Goal: Task Accomplishment & Management: Use online tool/utility

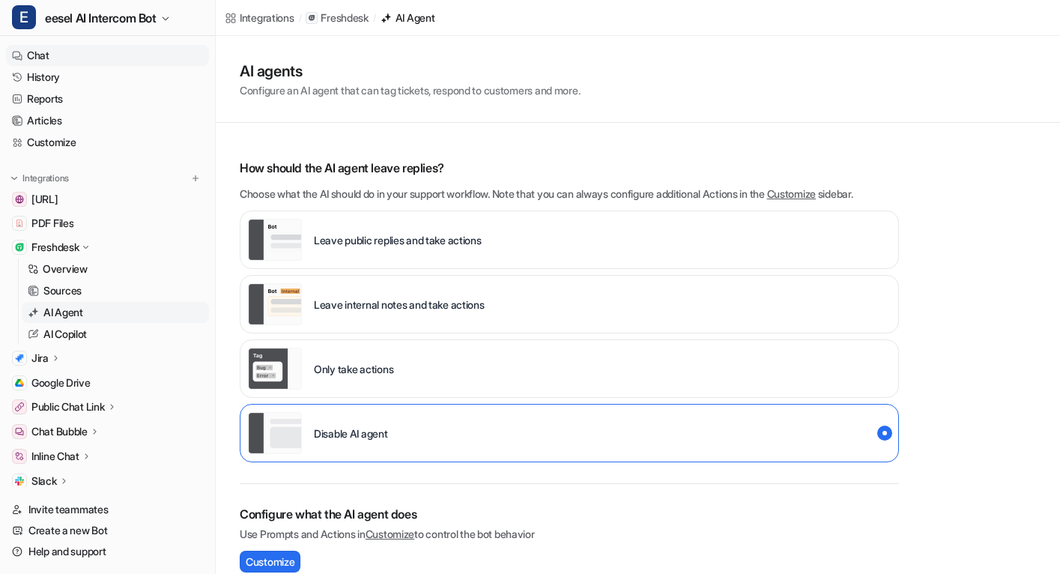
click at [121, 58] on link "Chat" at bounding box center [107, 55] width 203 height 21
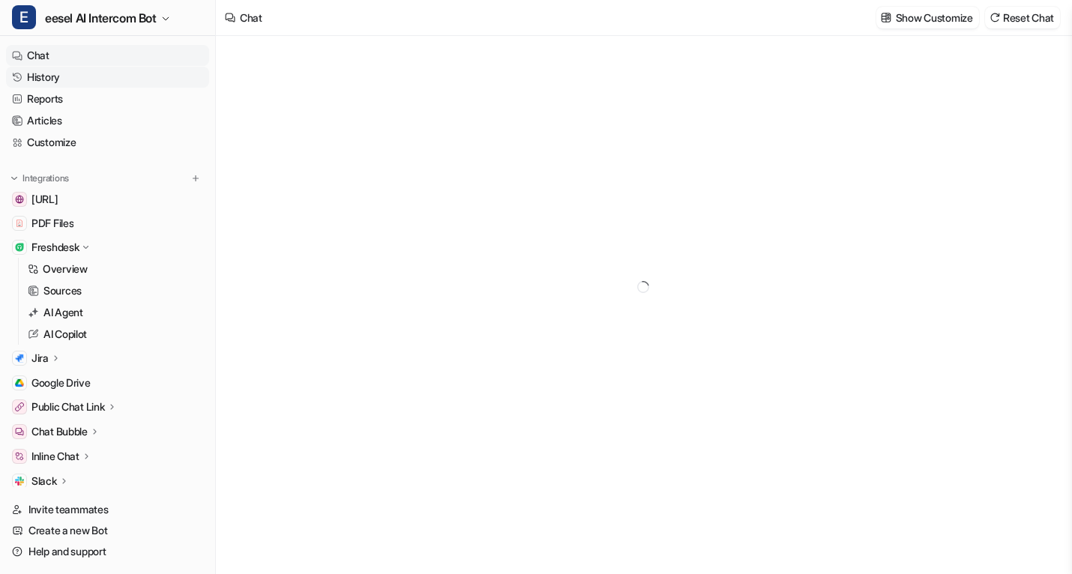
click at [93, 83] on link "History" at bounding box center [107, 77] width 203 height 21
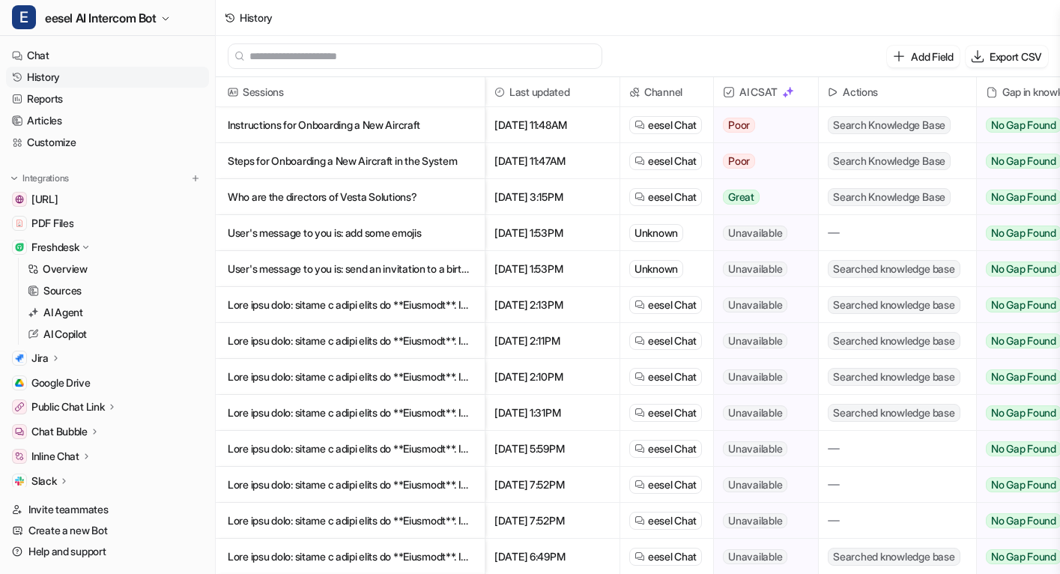
click at [265, 123] on p "Instructions for Onboarding a New Aircraft" at bounding box center [350, 125] width 245 height 36
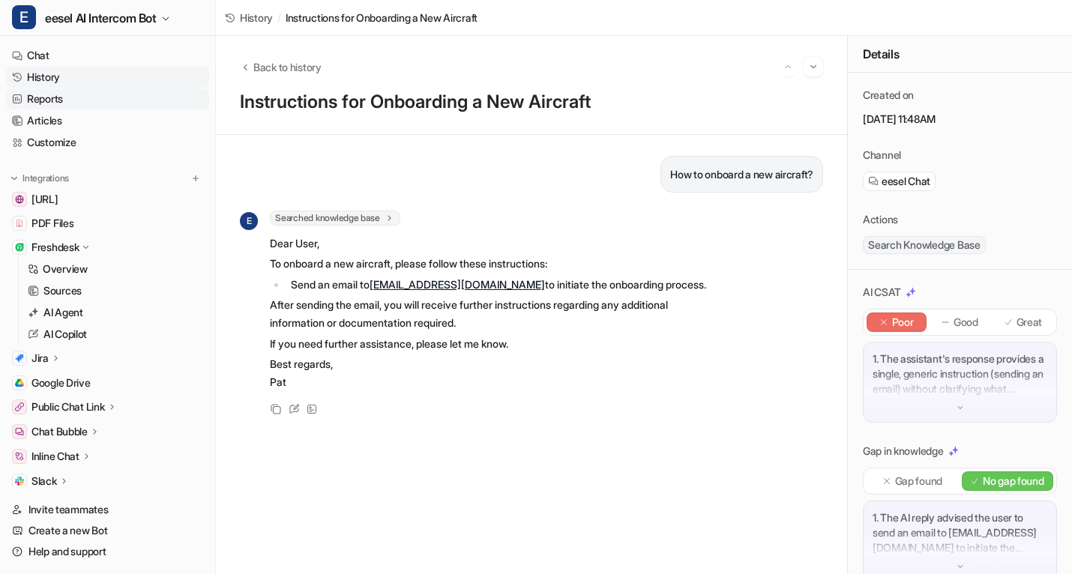
click at [154, 91] on link "Reports" at bounding box center [107, 98] width 203 height 21
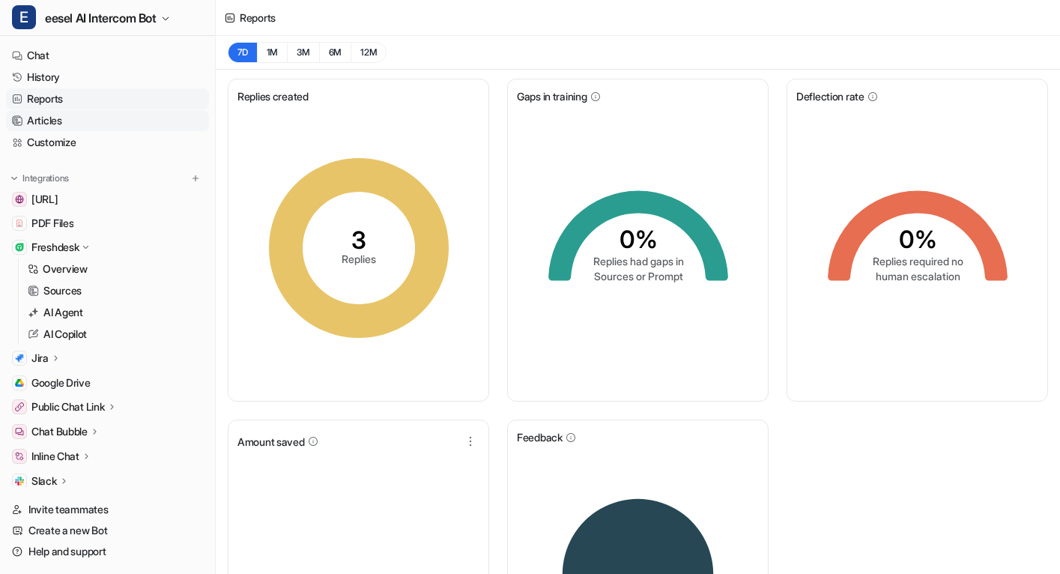
click at [78, 115] on link "Articles" at bounding box center [107, 120] width 203 height 21
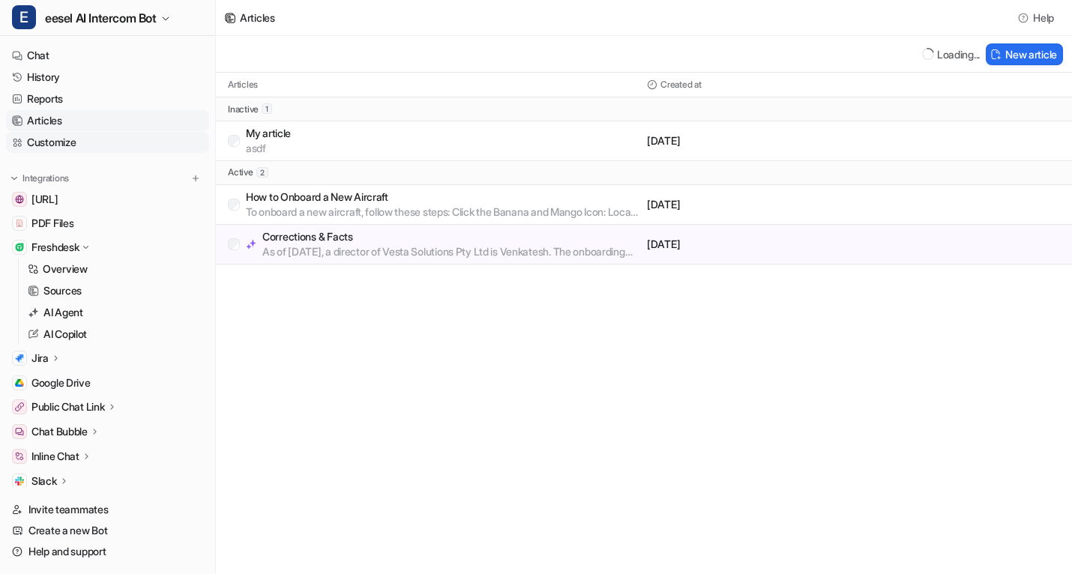
click at [113, 148] on link "Customize" at bounding box center [107, 142] width 203 height 21
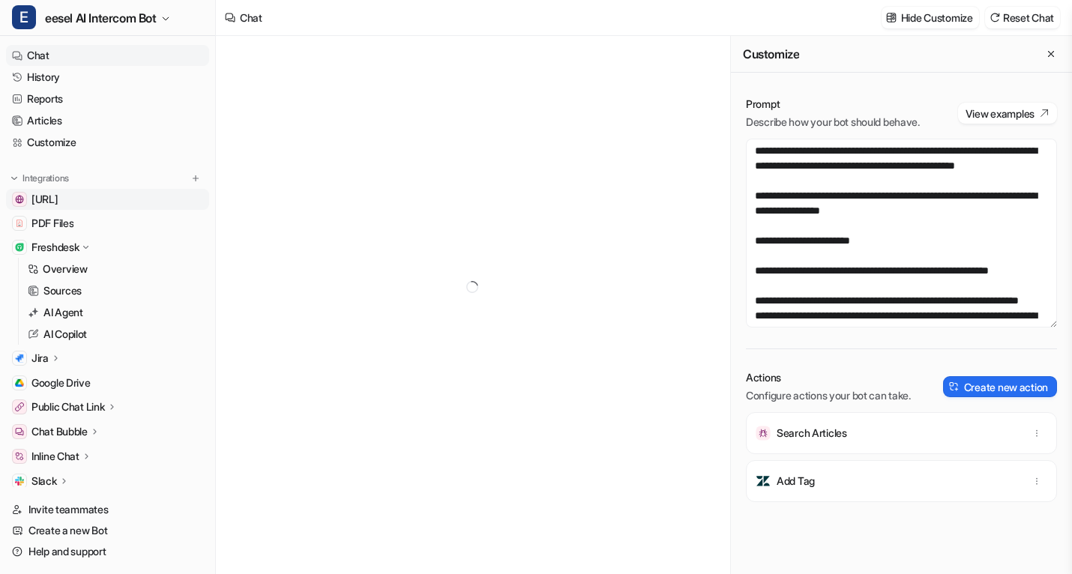
click at [58, 201] on span "[URL]" at bounding box center [44, 199] width 27 height 15
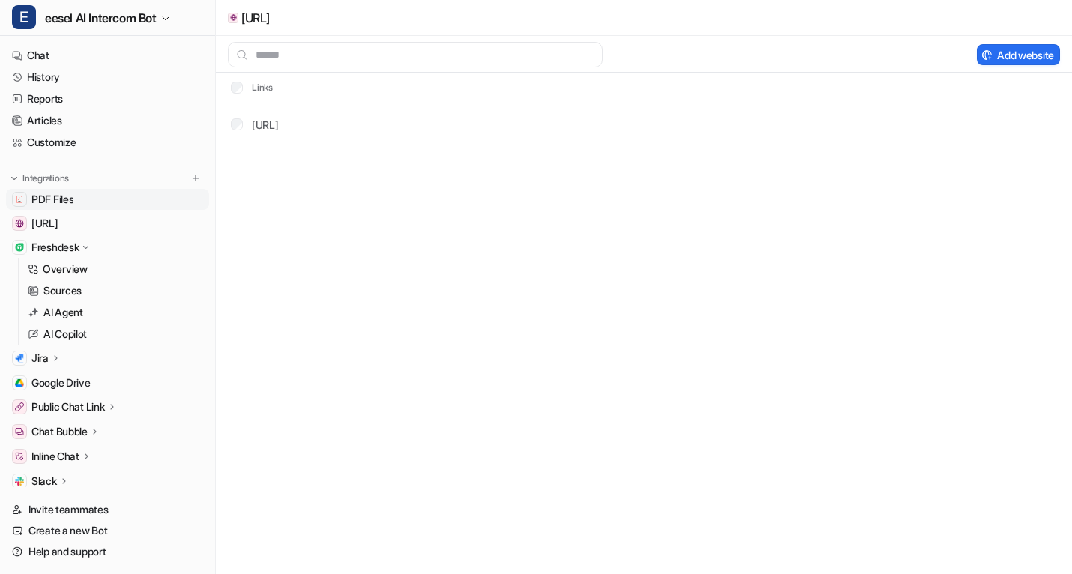
click at [107, 204] on link "PDF Files" at bounding box center [107, 199] width 203 height 21
click at [58, 220] on span "[URL]" at bounding box center [44, 223] width 27 height 15
click at [110, 199] on link "PDF Files" at bounding box center [107, 199] width 203 height 21
click at [88, 274] on link "Overview" at bounding box center [115, 269] width 187 height 21
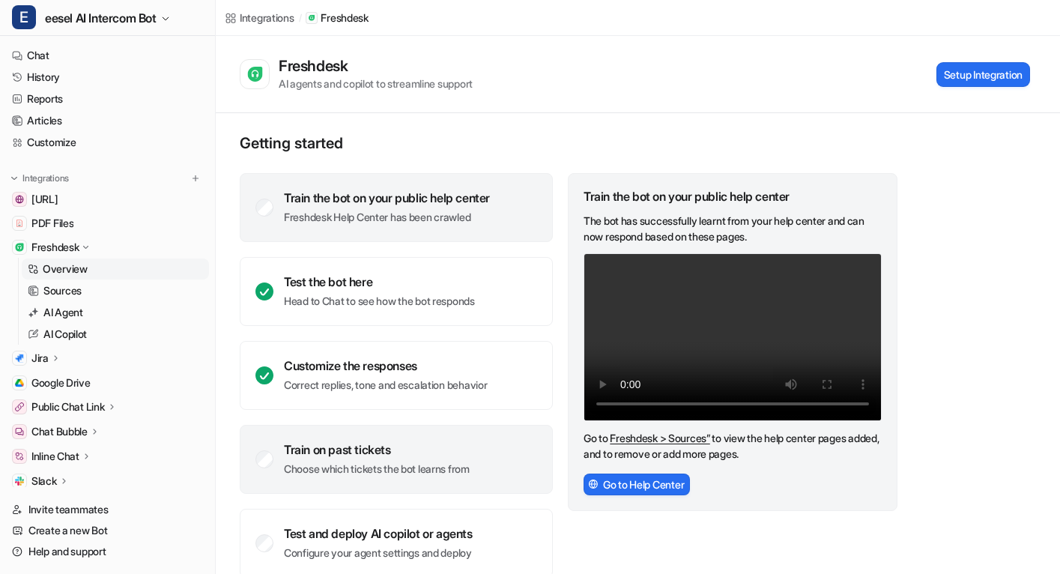
click at [448, 464] on p "Choose which tickets the bot learns from" at bounding box center [377, 469] width 186 height 15
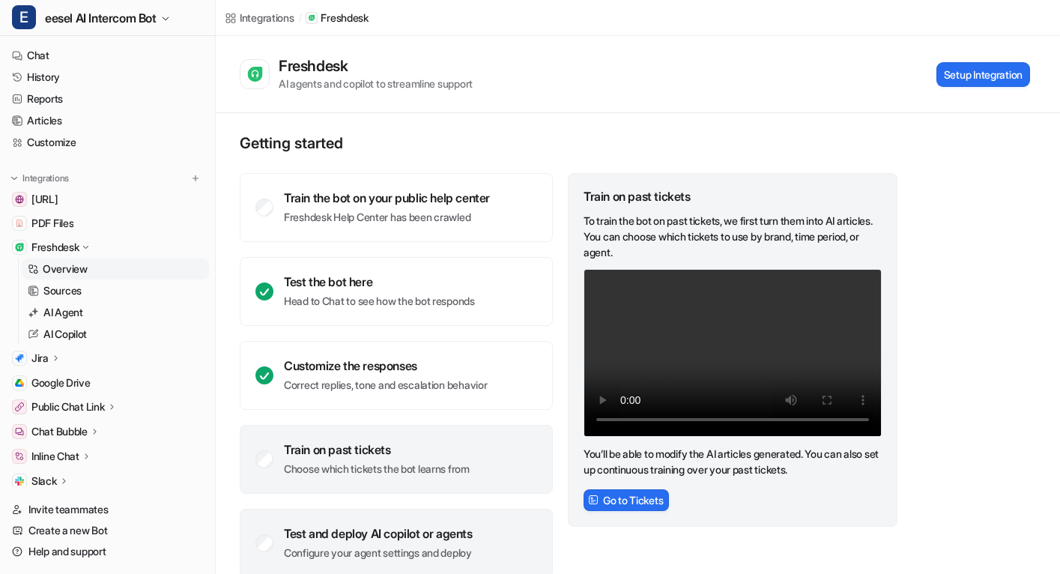
click at [453, 537] on div "Test and deploy AI copilot or agents" at bounding box center [378, 533] width 189 height 15
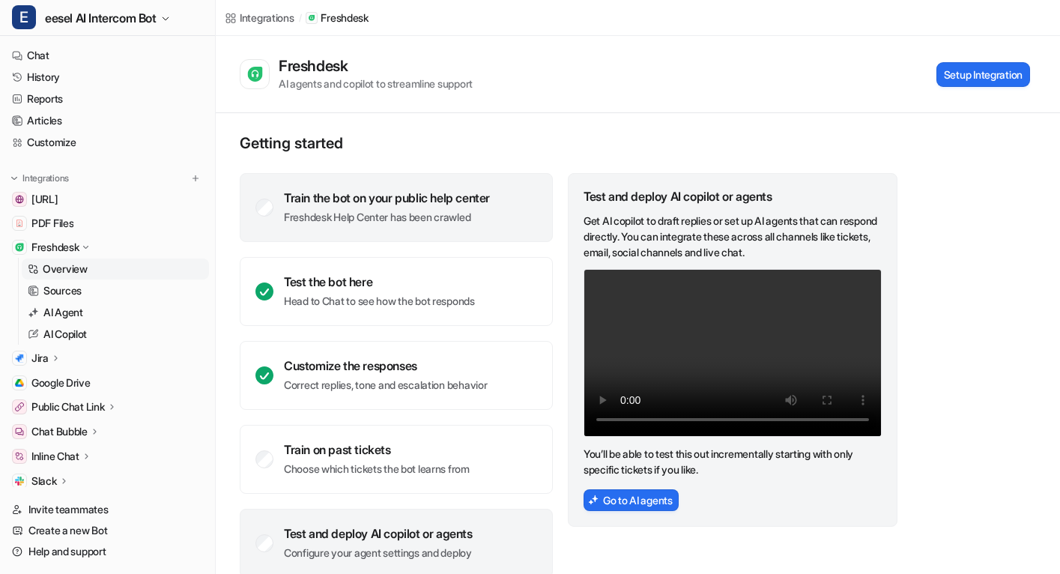
click at [470, 227] on div "Train the bot on your public help center Freshdesk Help Center has been crawled" at bounding box center [396, 207] width 313 height 69
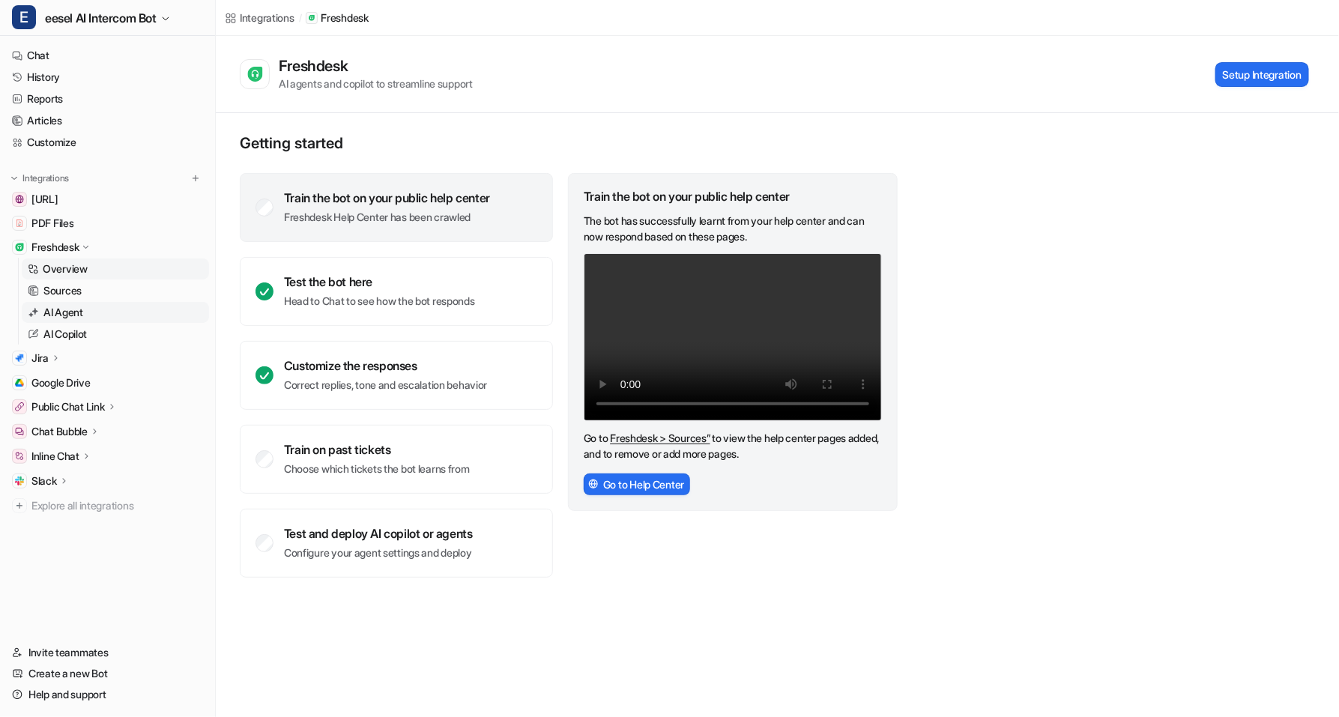
click at [102, 303] on link "AI Agent" at bounding box center [115, 312] width 187 height 21
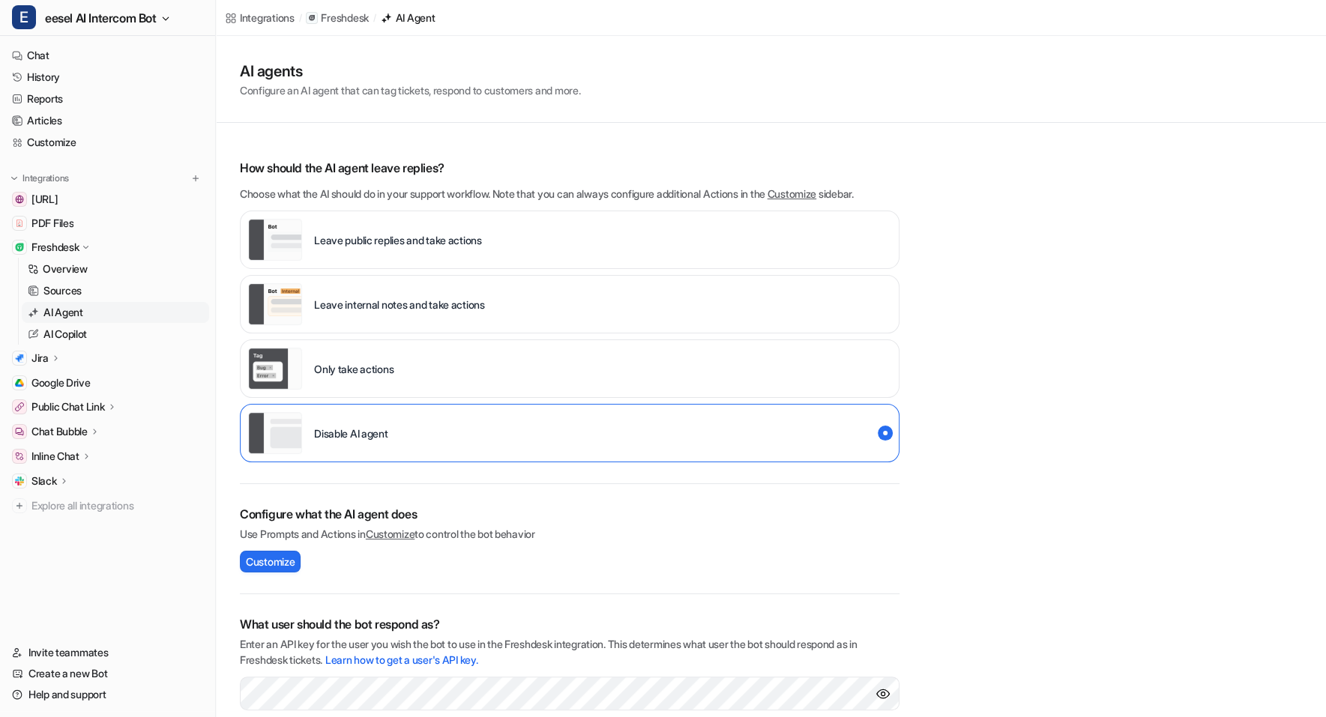
scroll to position [151, 0]
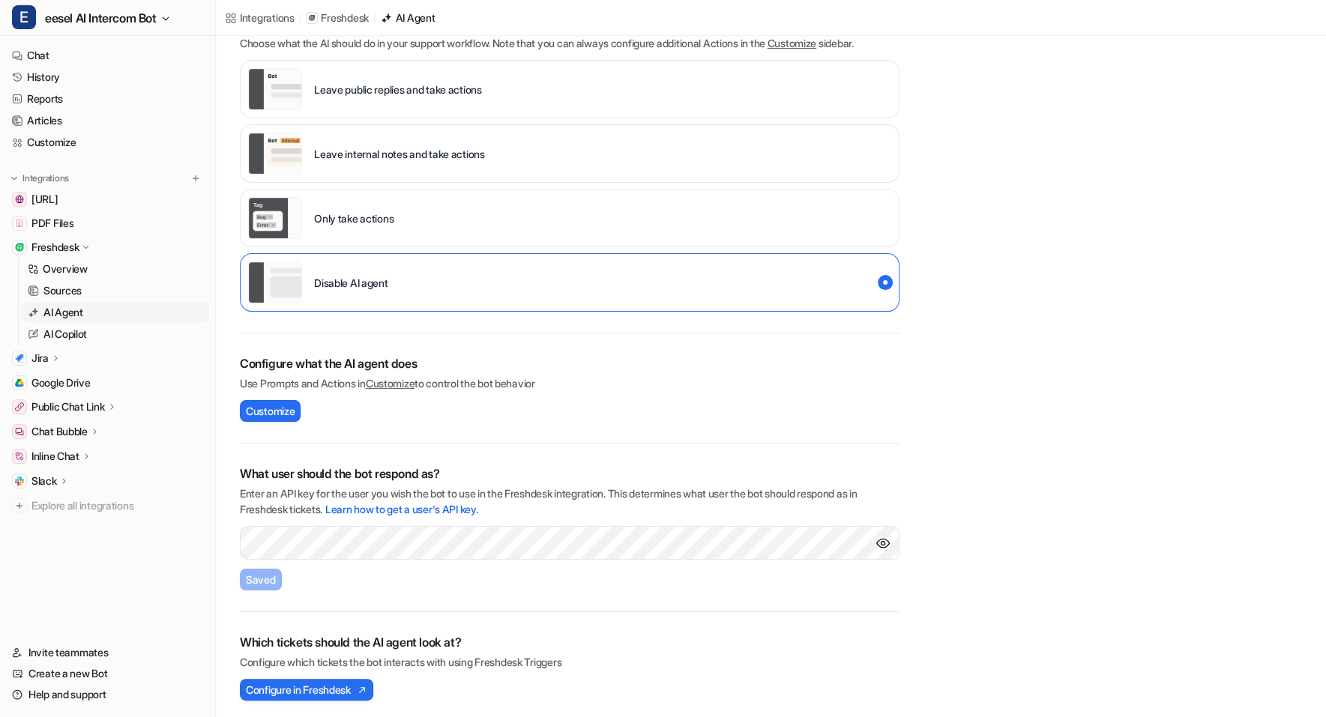
click at [557, 641] on h2 "Which tickets should the AI agent look at?" at bounding box center [569, 642] width 659 height 18
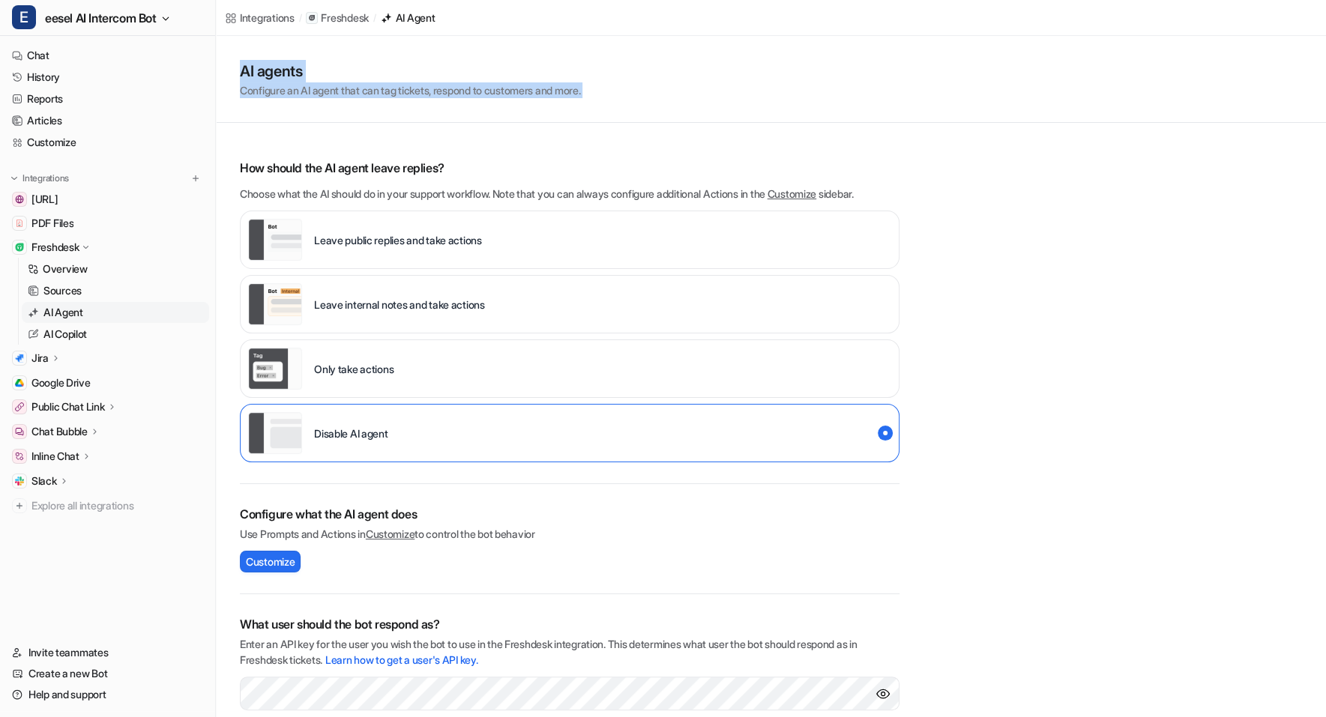
drag, startPoint x: 235, startPoint y: 66, endPoint x: 447, endPoint y: 153, distance: 229.9
click at [447, 153] on div "AI agents Configure an AI agent that can tag tickets, respond to customers and …" at bounding box center [771, 454] width 1110 height 836
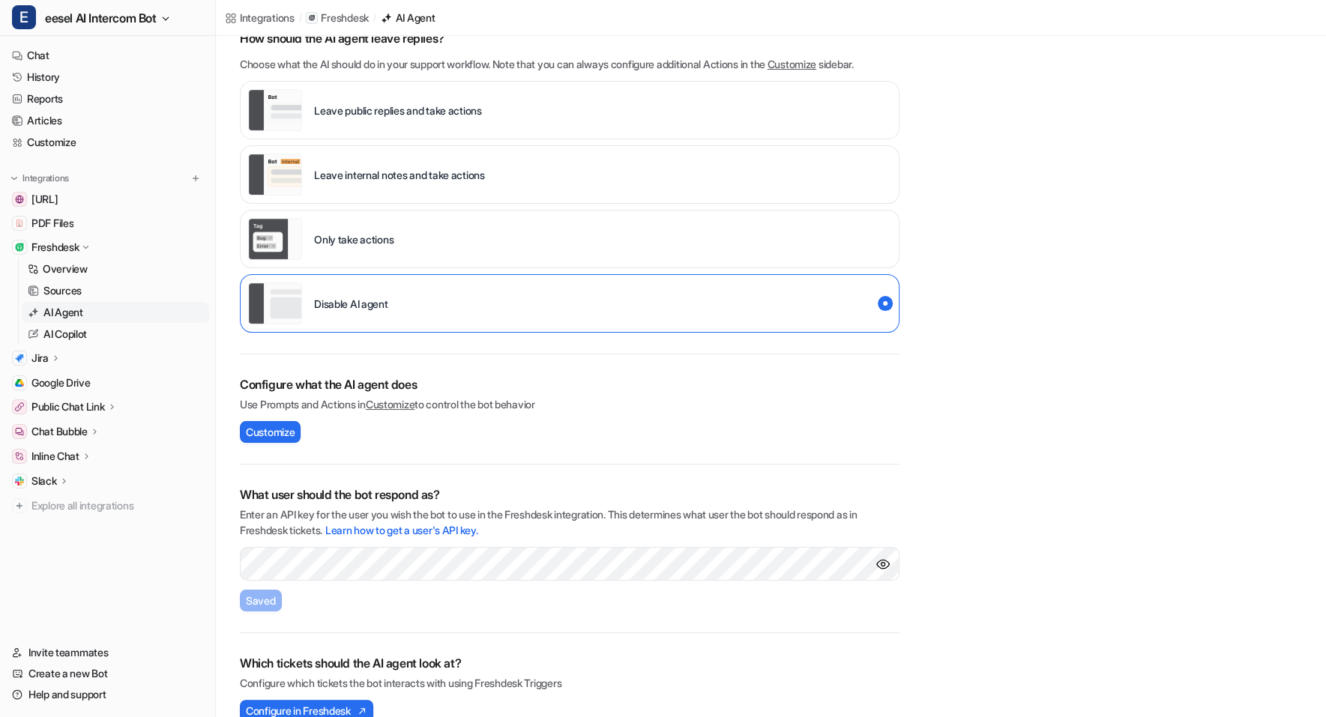
scroll to position [151, 0]
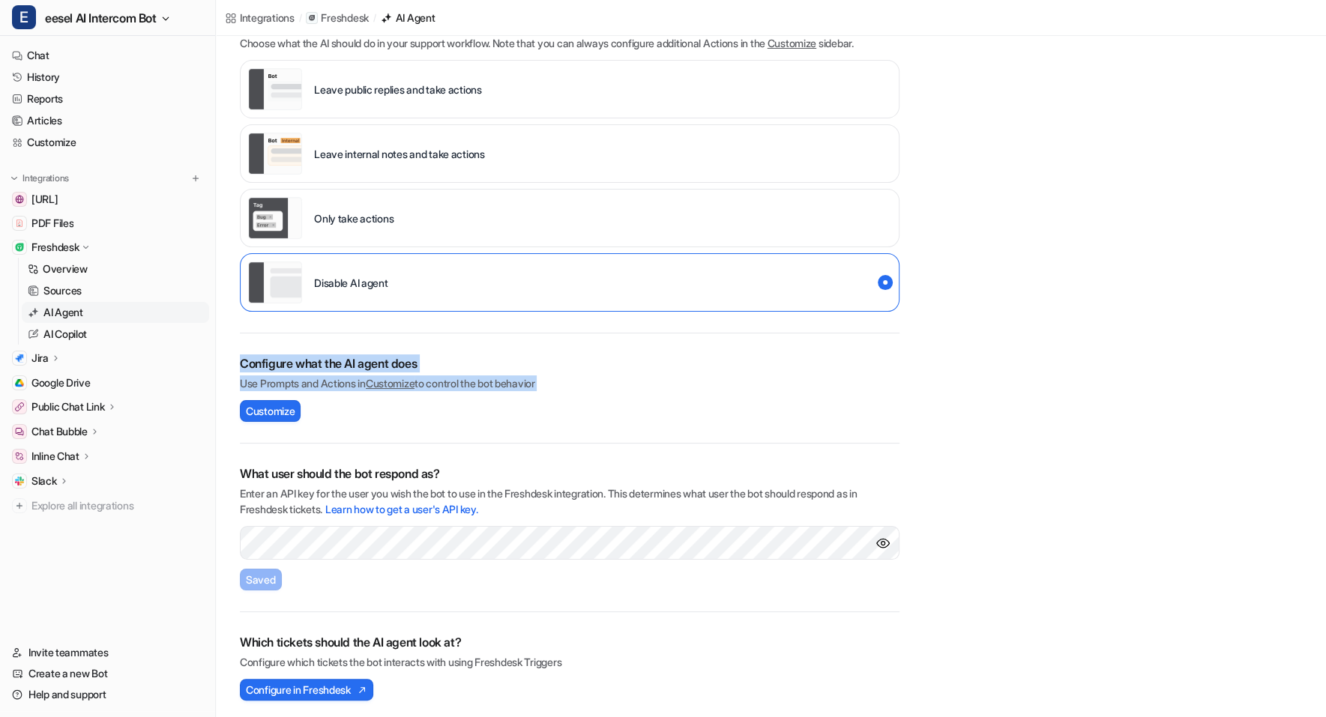
drag, startPoint x: 240, startPoint y: 360, endPoint x: 465, endPoint y: 409, distance: 230.9
click at [467, 408] on div "Configure what the AI agent does Use Prompts and Actions in Customize to contro…" at bounding box center [569, 388] width 659 height 110
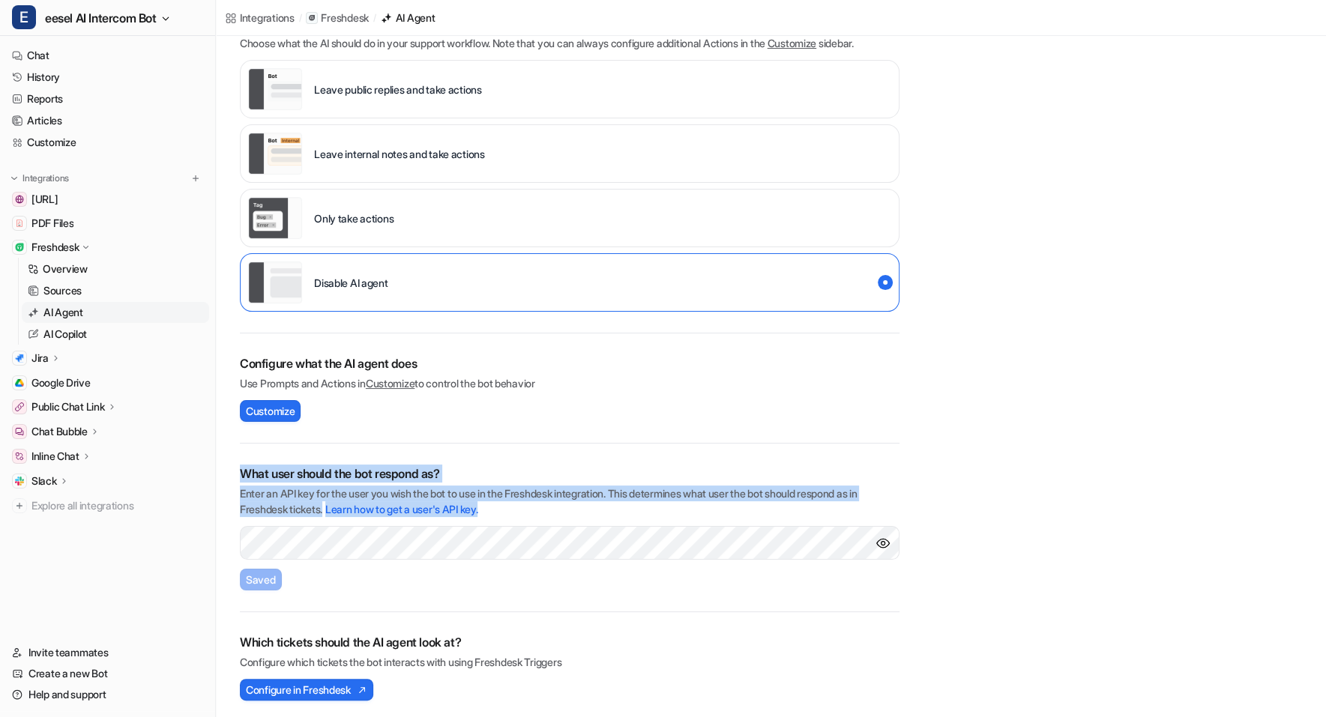
click at [498, 543] on div "AI agents Configure an AI agent that can tag tickets, respond to customers and …" at bounding box center [771, 303] width 1110 height 836
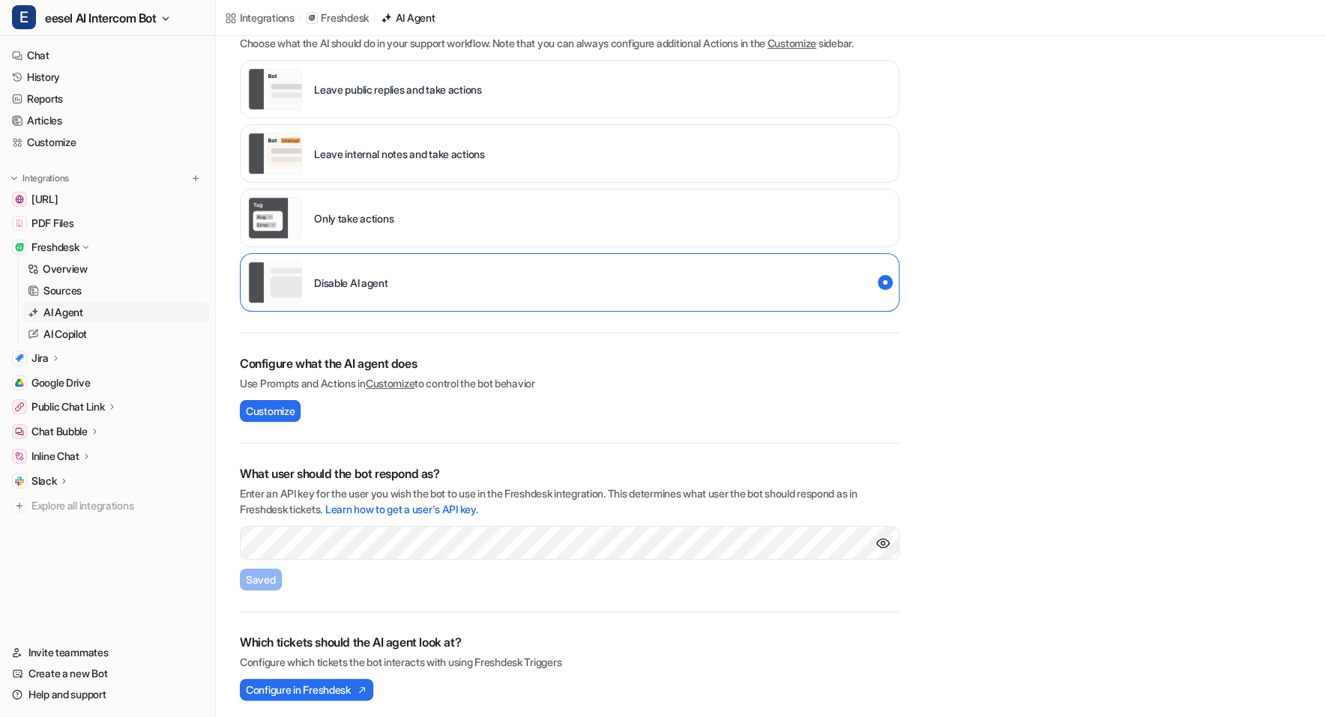
click at [466, 566] on div "What user should the bot respond as? Enter an API key for the user you wish the…" at bounding box center [569, 528] width 659 height 169
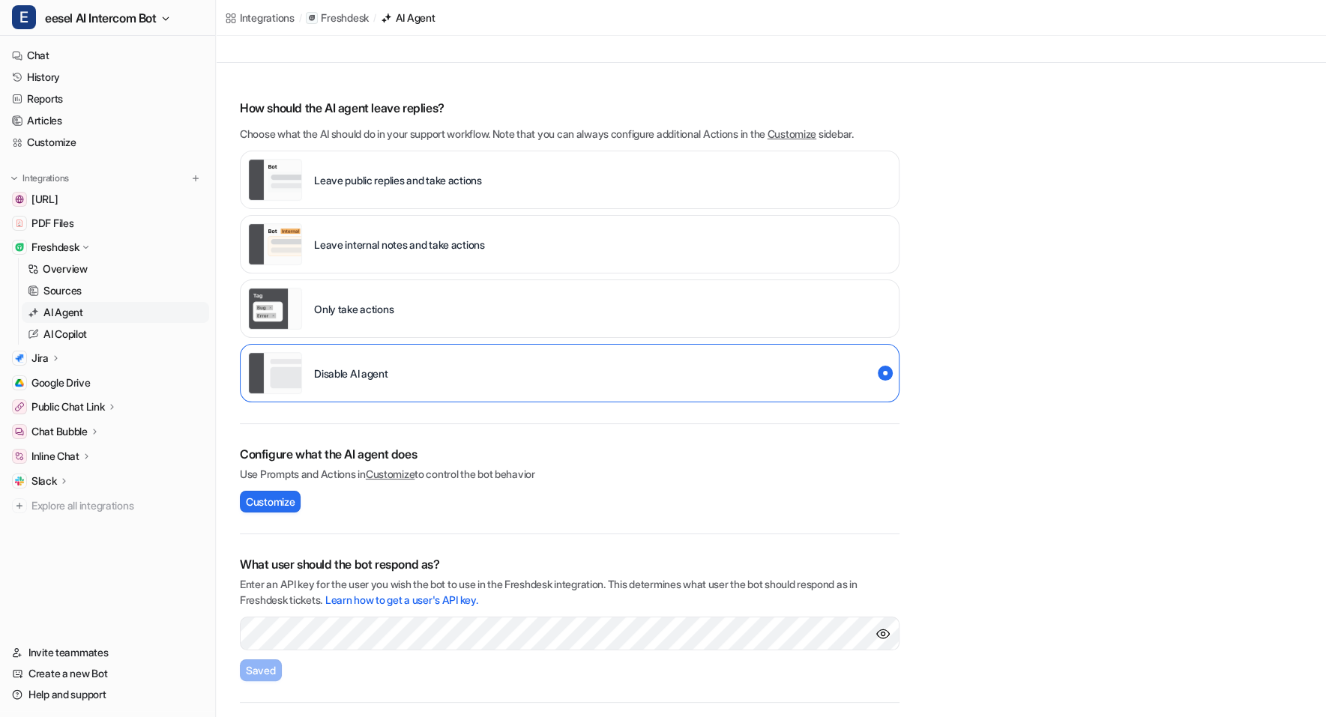
scroll to position [0, 0]
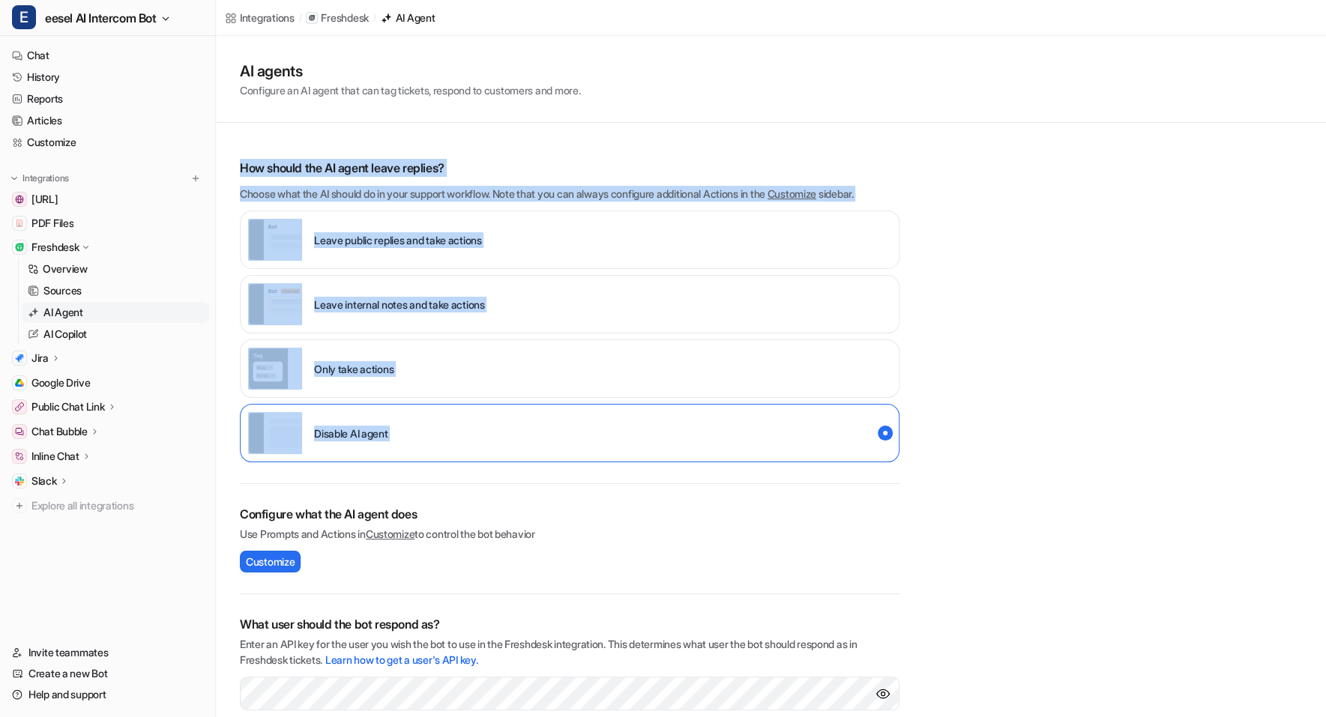
drag, startPoint x: 240, startPoint y: 169, endPoint x: 521, endPoint y: 482, distance: 420.8
click at [522, 482] on div "How should the AI agent leave replies? Choose what the AI should do in your sup…" at bounding box center [569, 505] width 659 height 734
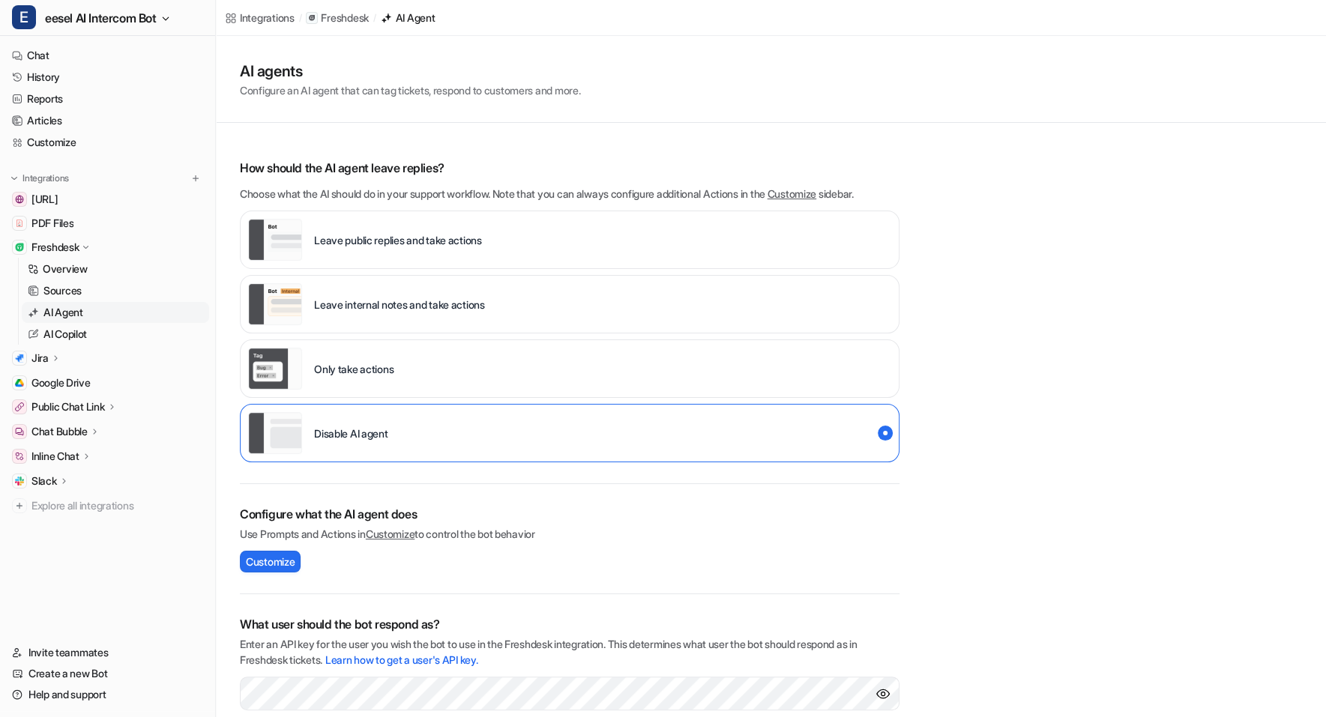
click at [522, 484] on div "Configure what the AI agent does Use Prompts and Actions in Customize to contro…" at bounding box center [569, 539] width 659 height 110
click at [136, 294] on link "Sources" at bounding box center [115, 290] width 187 height 21
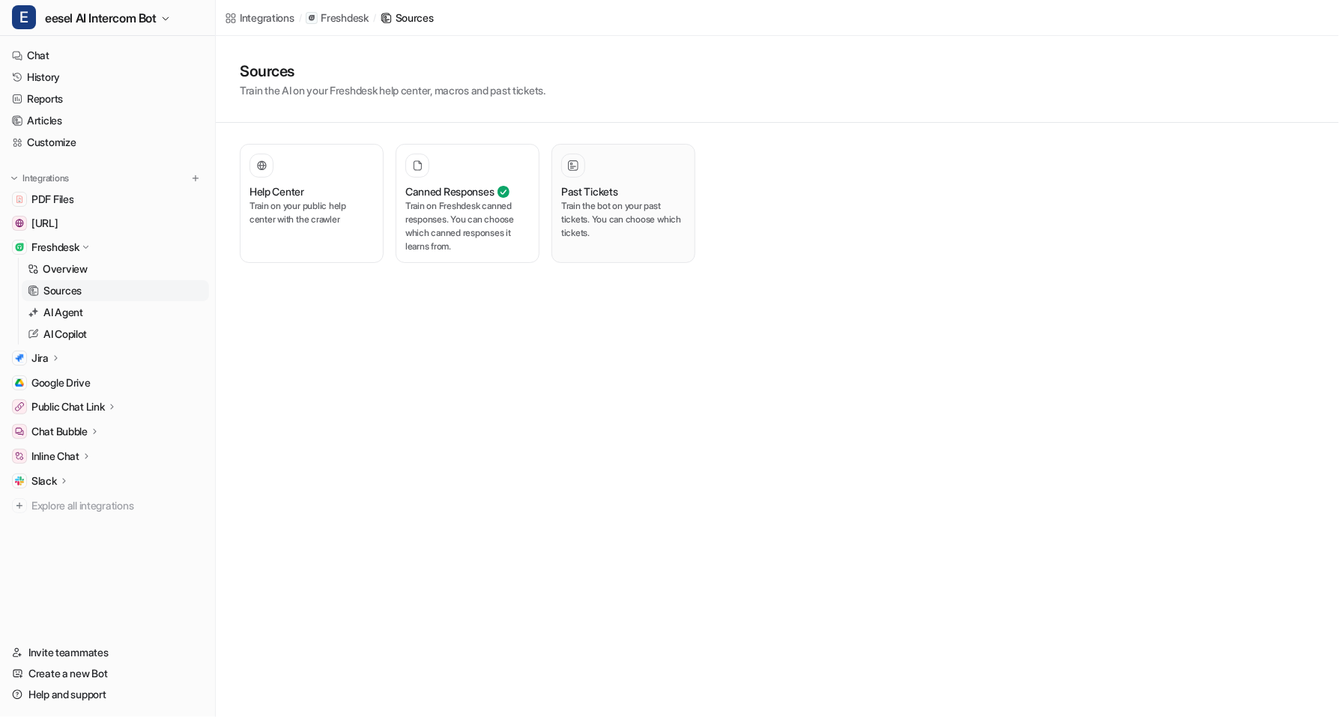
click at [607, 205] on p "Train the bot on your past tickets. You can choose which tickets." at bounding box center [623, 219] width 124 height 40
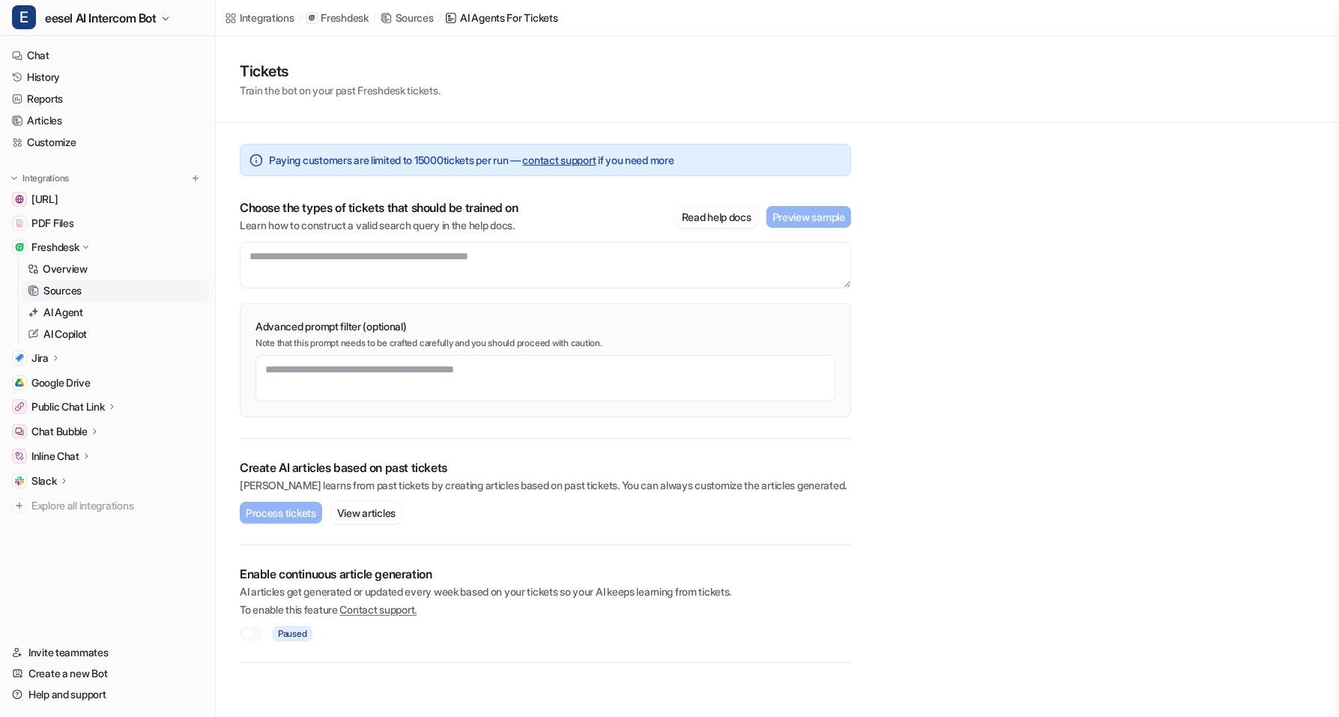
click at [255, 113] on div "Tickets Train the bot on your past Freshdesk tickets." at bounding box center [777, 79] width 1123 height 87
click at [350, 285] on textarea at bounding box center [545, 265] width 611 height 46
drag, startPoint x: 282, startPoint y: 257, endPoint x: 577, endPoint y: 254, distance: 295.2
click at [578, 254] on textarea at bounding box center [545, 265] width 611 height 46
drag, startPoint x: 577, startPoint y: 254, endPoint x: 265, endPoint y: 270, distance: 312.1
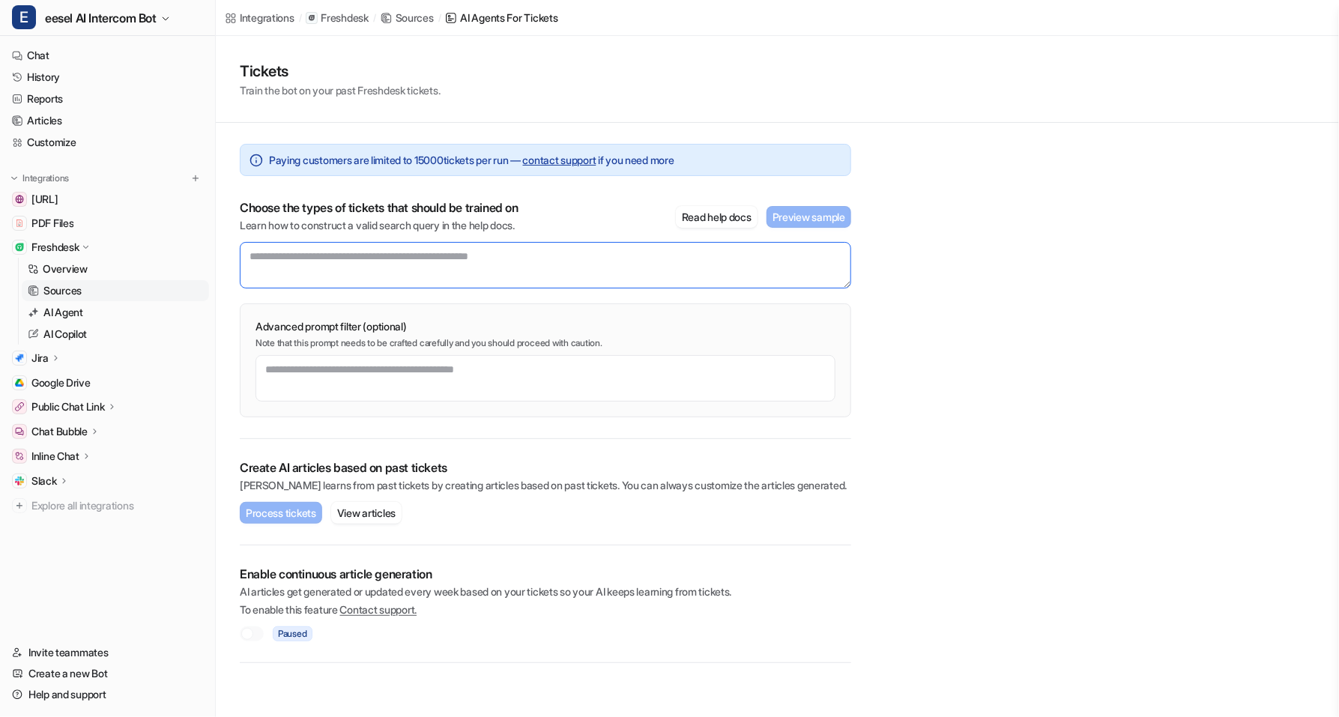
click at [265, 270] on textarea at bounding box center [545, 265] width 611 height 46
drag, startPoint x: 408, startPoint y: 259, endPoint x: 467, endPoint y: 257, distance: 59.2
click at [468, 258] on div "Paying customers are limited to 15000 tickets per run — contact support if you …" at bounding box center [545, 393] width 659 height 540
click at [467, 257] on textarea at bounding box center [545, 265] width 611 height 46
click at [106, 319] on link "AI Agent" at bounding box center [115, 312] width 187 height 21
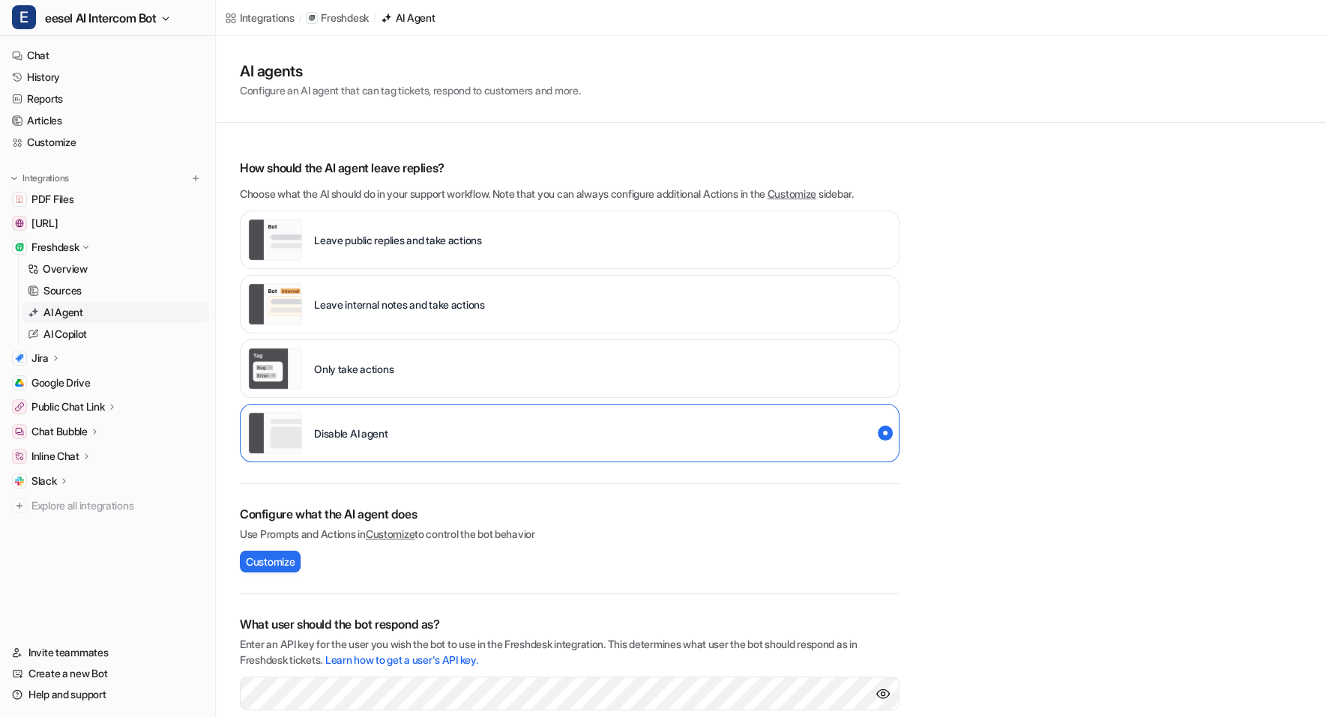
scroll to position [151, 0]
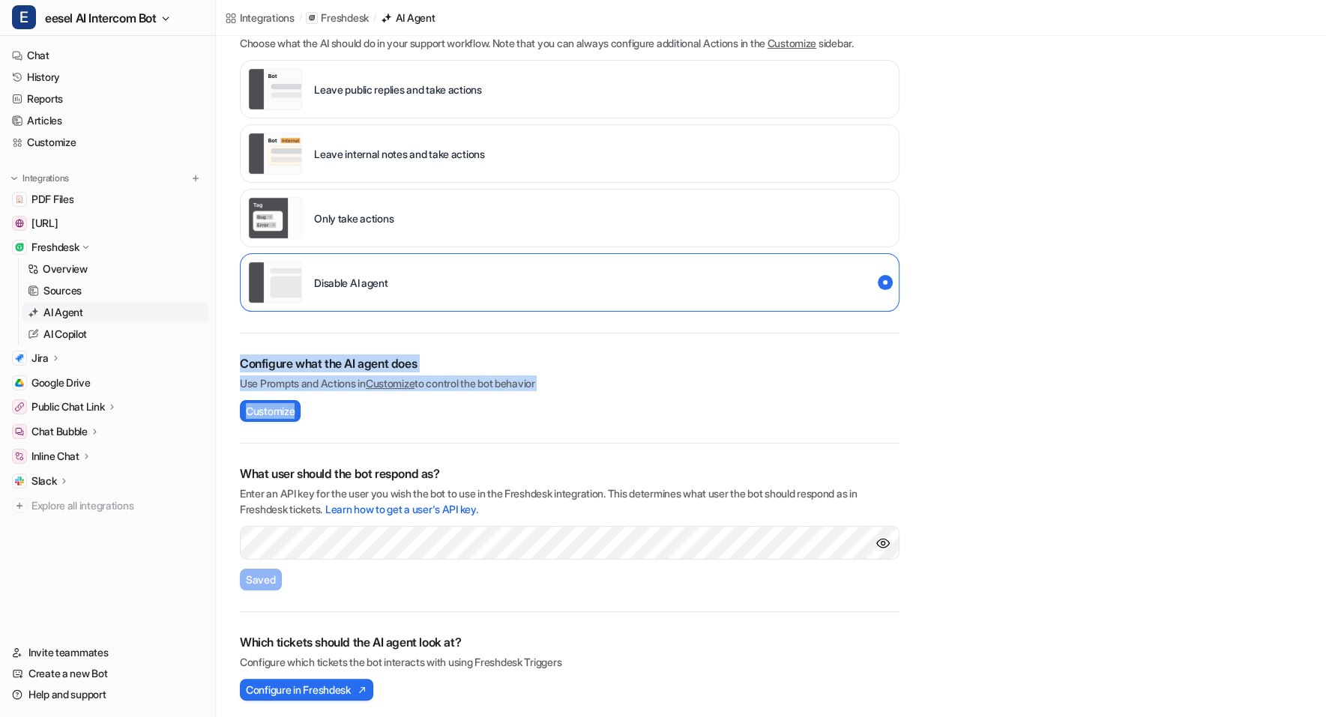
drag, startPoint x: 241, startPoint y: 358, endPoint x: 378, endPoint y: 429, distance: 154.5
click at [378, 429] on div "Configure what the AI agent does Use Prompts and Actions in Customize to contro…" at bounding box center [569, 388] width 659 height 110
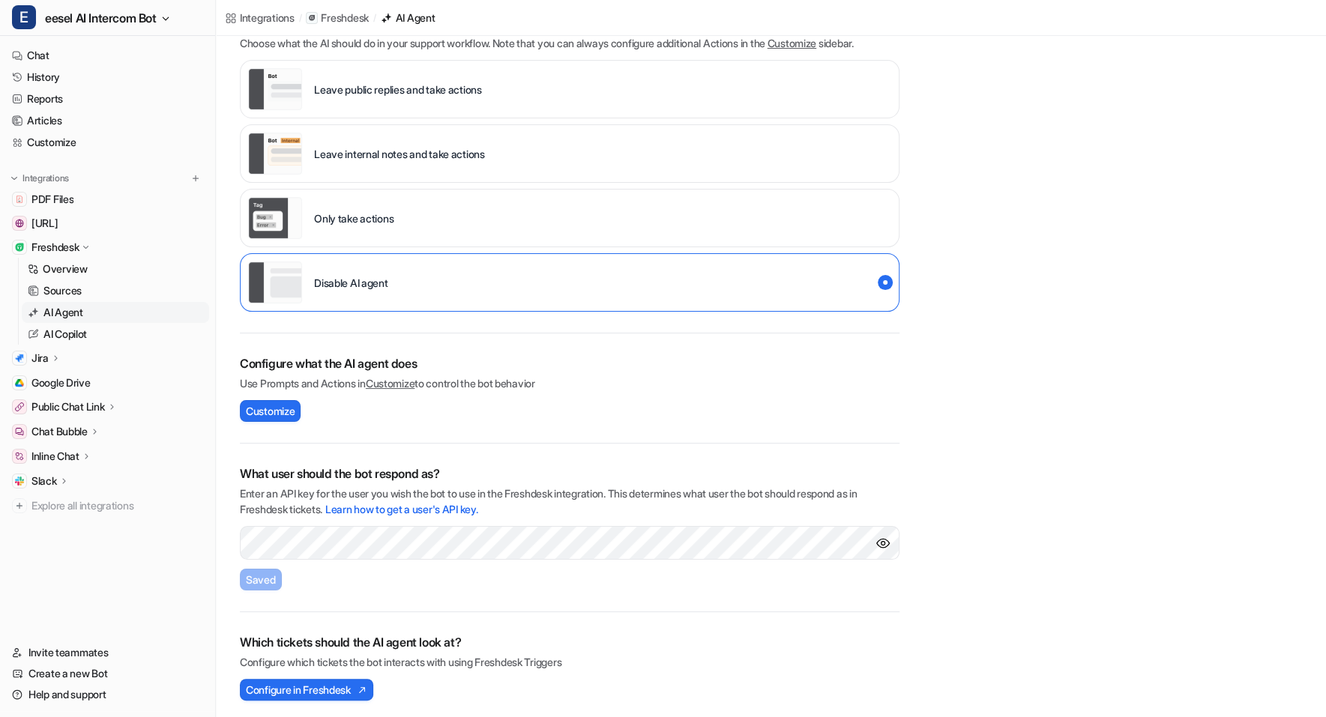
click at [238, 360] on div "AI agents Configure an AI agent that can tag tickets, respond to customers and …" at bounding box center [771, 303] width 1110 height 836
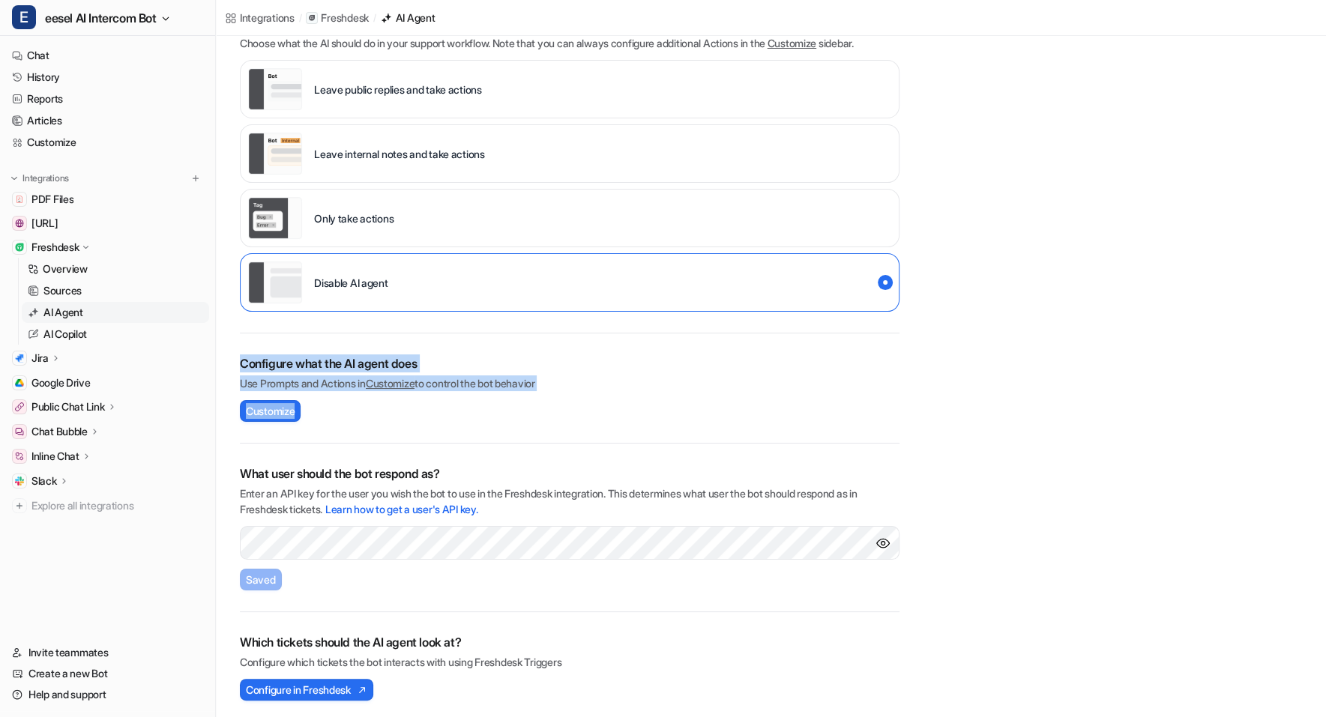
drag, startPoint x: 229, startPoint y: 354, endPoint x: 379, endPoint y: 437, distance: 171.0
click at [379, 437] on div "AI agents Configure an AI agent that can tag tickets, respond to customers and …" at bounding box center [771, 303] width 1110 height 836
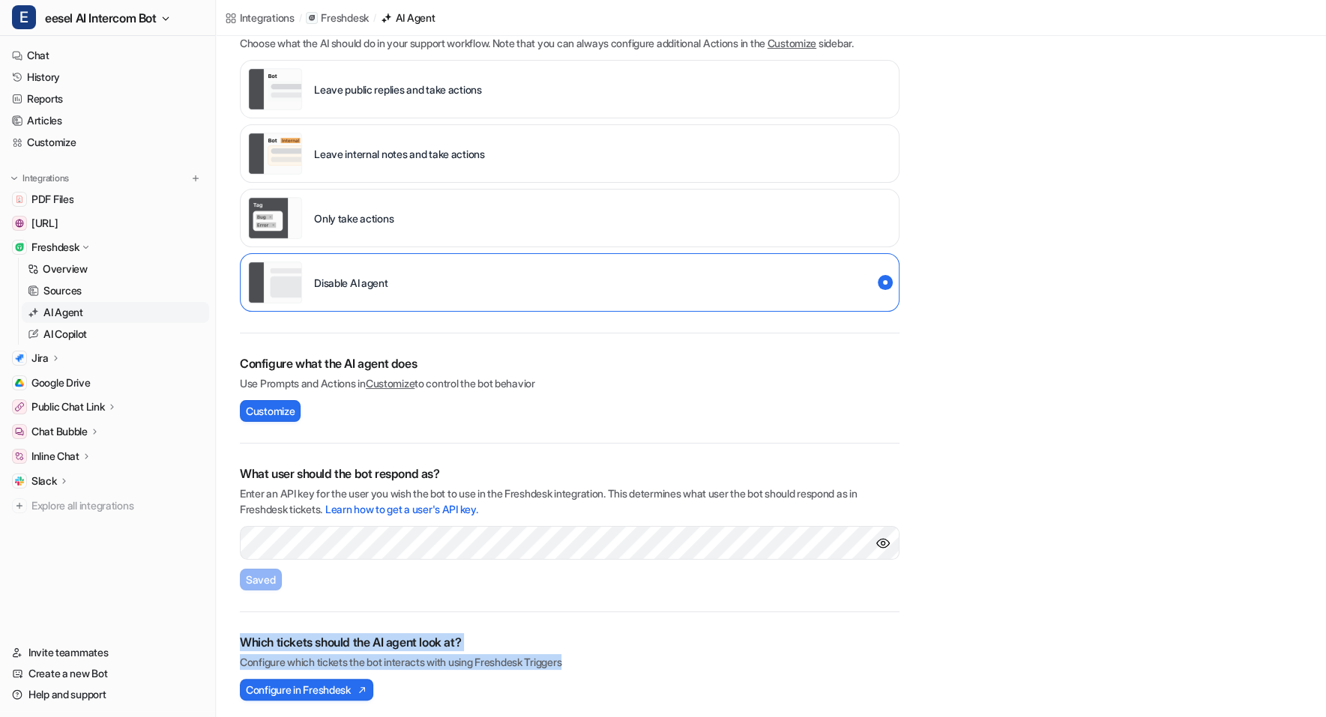
drag, startPoint x: 236, startPoint y: 638, endPoint x: 432, endPoint y: 706, distance: 207.8
click at [432, 706] on div "AI agents Configure an AI agent that can tag tickets, respond to customers and …" at bounding box center [771, 303] width 1110 height 836
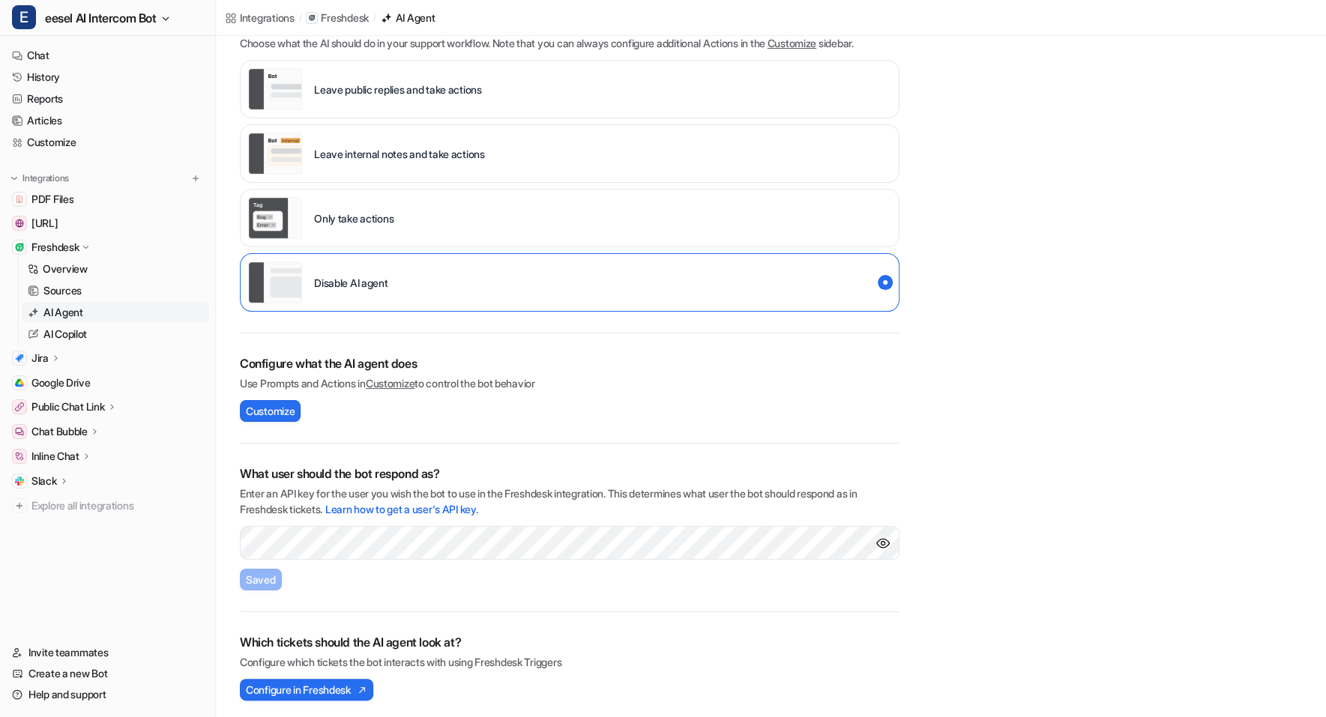
click at [390, 602] on div "What user should the bot respond as? Enter an API key for the user you wish the…" at bounding box center [569, 528] width 659 height 169
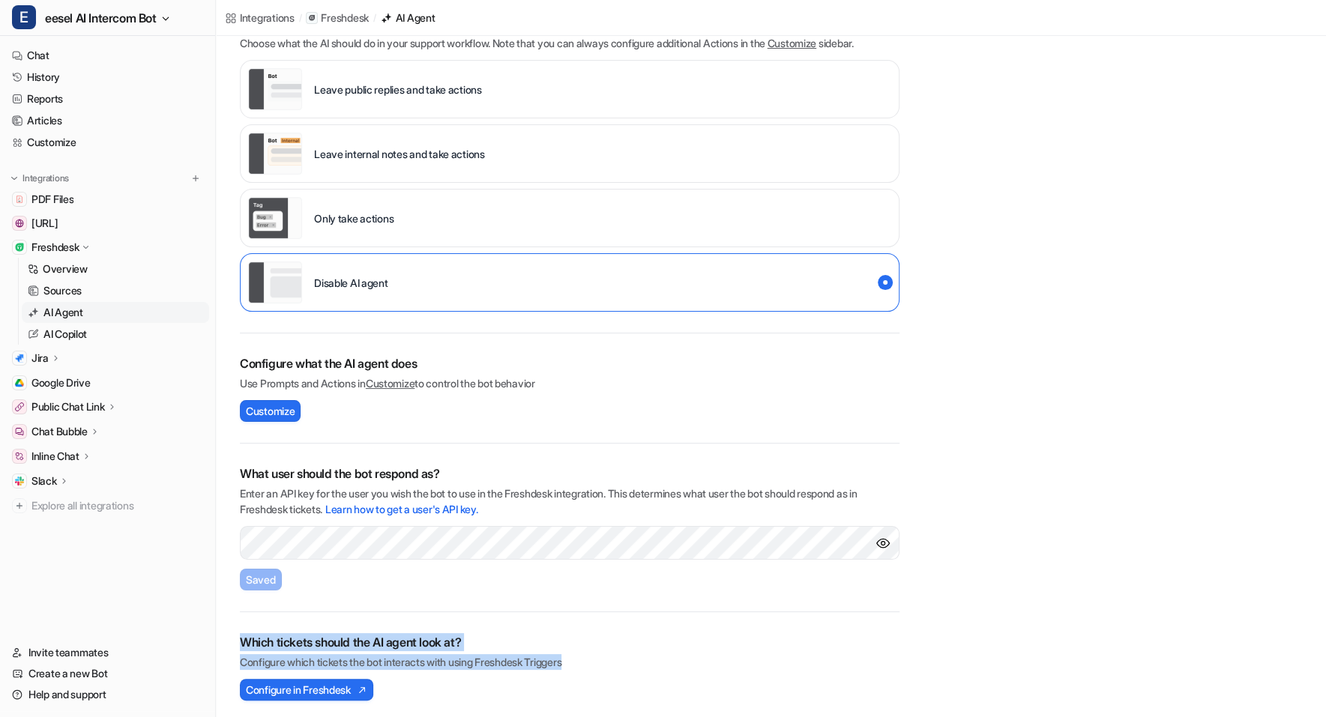
drag, startPoint x: 401, startPoint y: 676, endPoint x: 238, endPoint y: 640, distance: 166.5
click at [238, 640] on div "AI agents Configure an AI agent that can tag tickets, respond to customers and …" at bounding box center [771, 303] width 1110 height 836
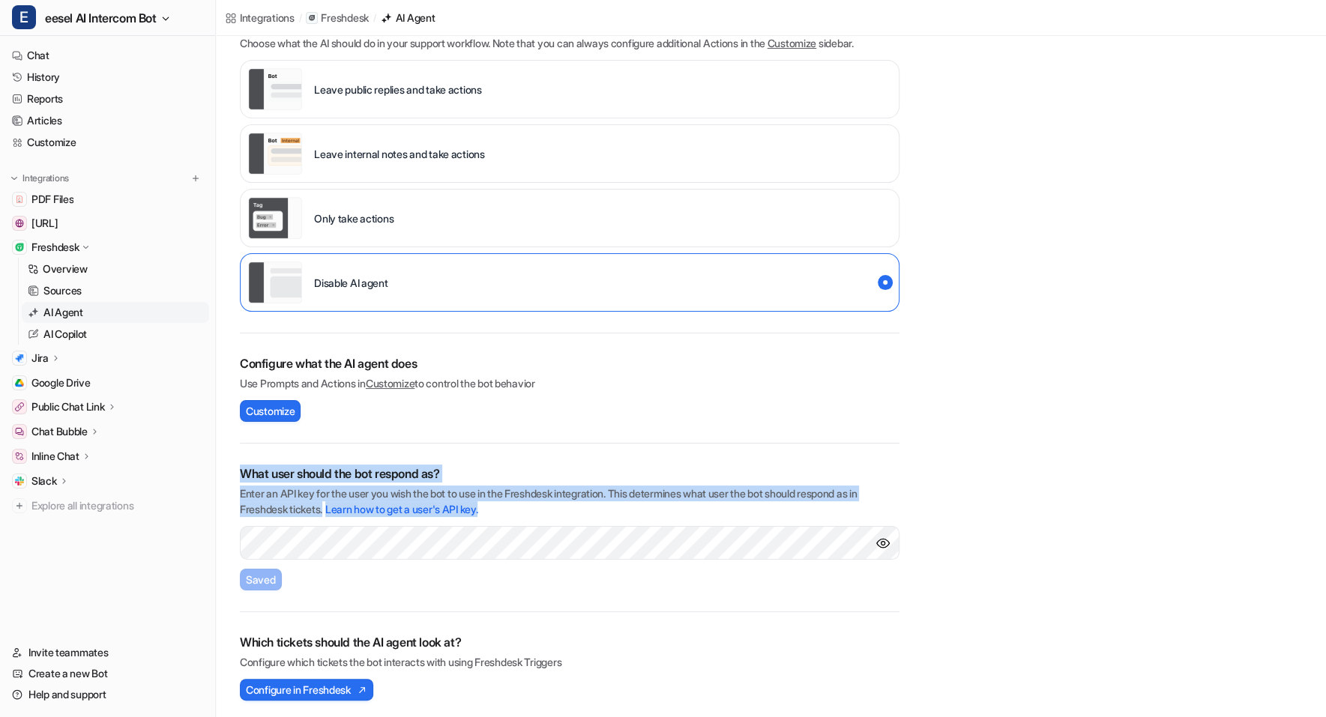
drag, startPoint x: 238, startPoint y: 462, endPoint x: 294, endPoint y: 517, distance: 78.9
click at [294, 517] on div "AI agents Configure an AI agent that can tag tickets, respond to customers and …" at bounding box center [771, 303] width 1110 height 836
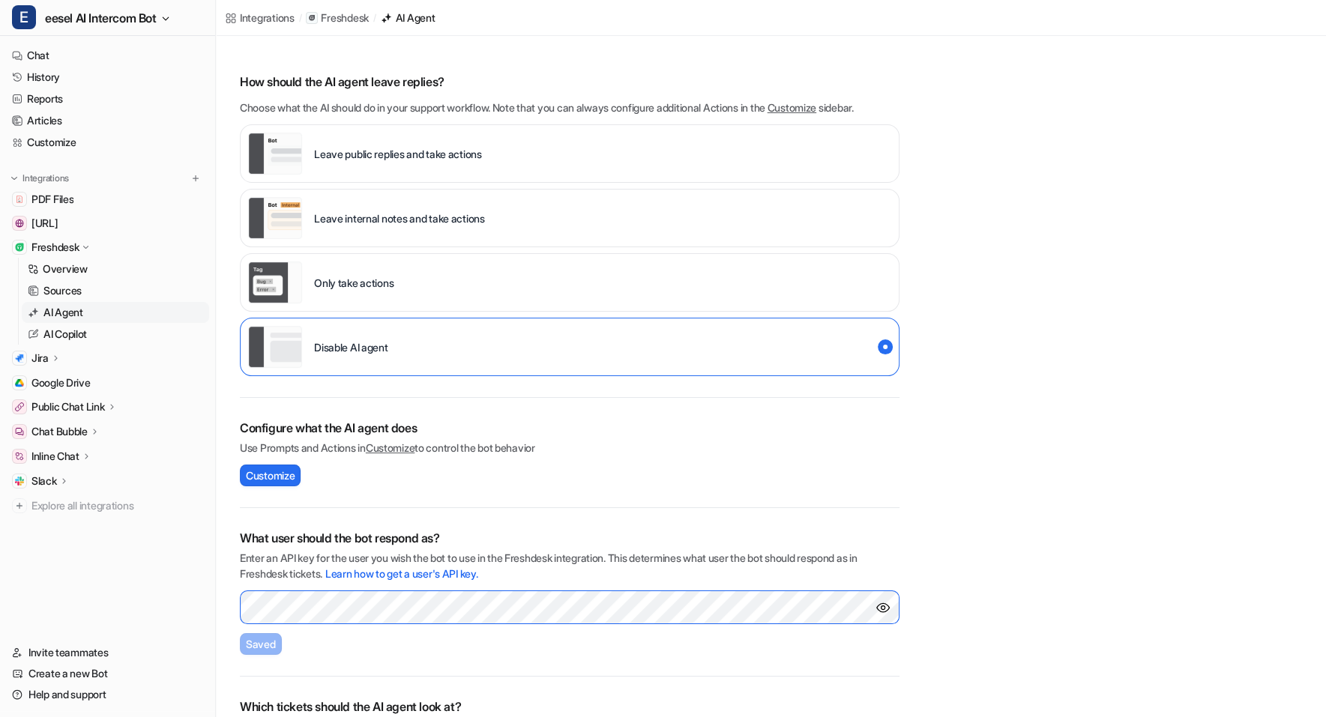
scroll to position [0, 0]
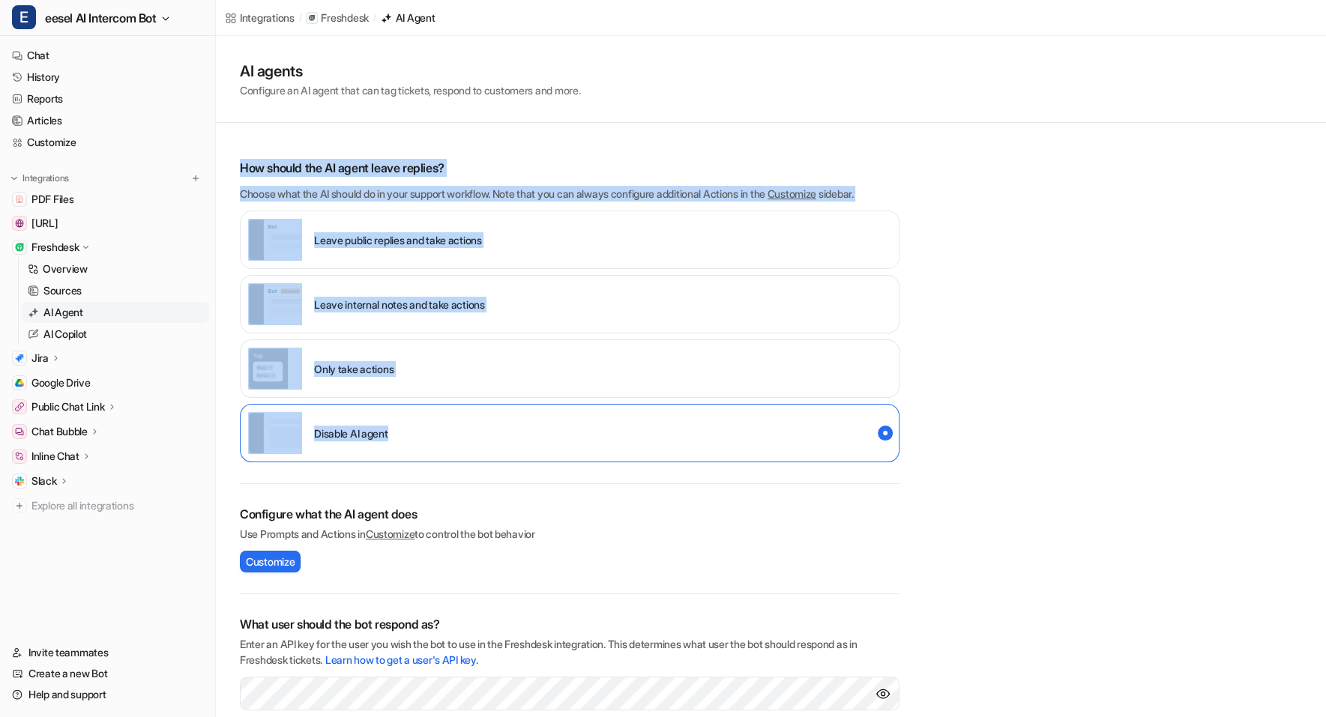
drag, startPoint x: 235, startPoint y: 157, endPoint x: 485, endPoint y: 473, distance: 402.8
click at [485, 473] on div "AI agents Configure an AI agent that can tag tickets, respond to customers and …" at bounding box center [771, 454] width 1110 height 836
click at [455, 474] on div "How should the AI agent leave replies? Choose what the AI should do in your sup…" at bounding box center [569, 311] width 659 height 346
drag, startPoint x: 491, startPoint y: 465, endPoint x: 243, endPoint y: 145, distance: 404.8
click at [243, 145] on div "How should the AI agent leave replies? Choose what the AI should do in your sup…" at bounding box center [569, 311] width 659 height 346
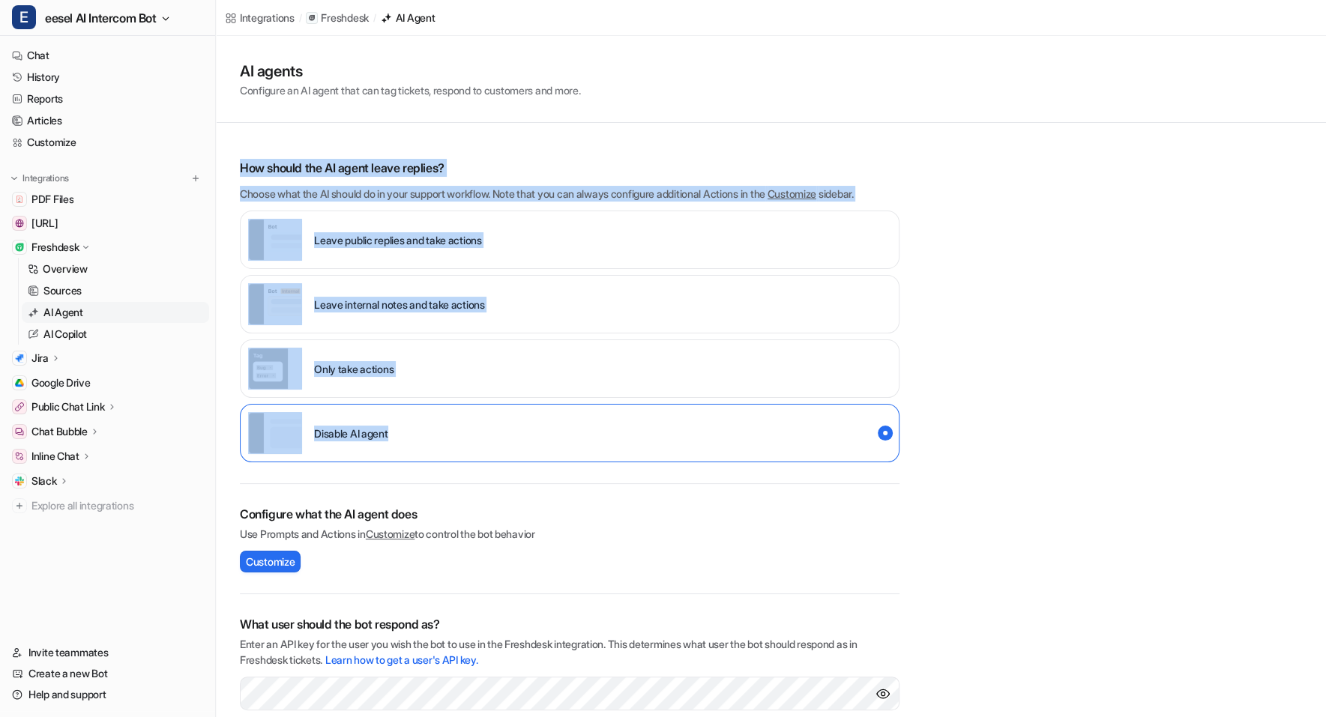
click at [336, 164] on p "How should the AI agent leave replies?" at bounding box center [569, 168] width 659 height 18
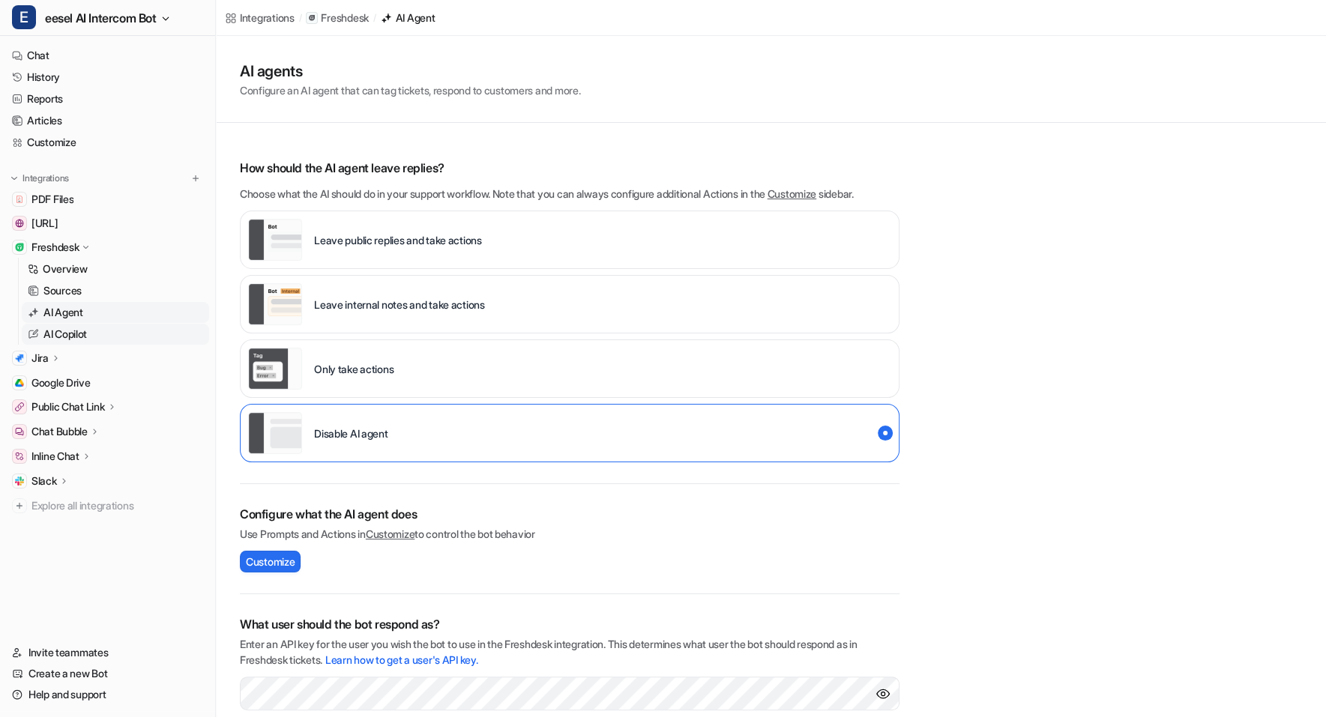
click at [83, 339] on p "AI Copilot" at bounding box center [64, 334] width 43 height 15
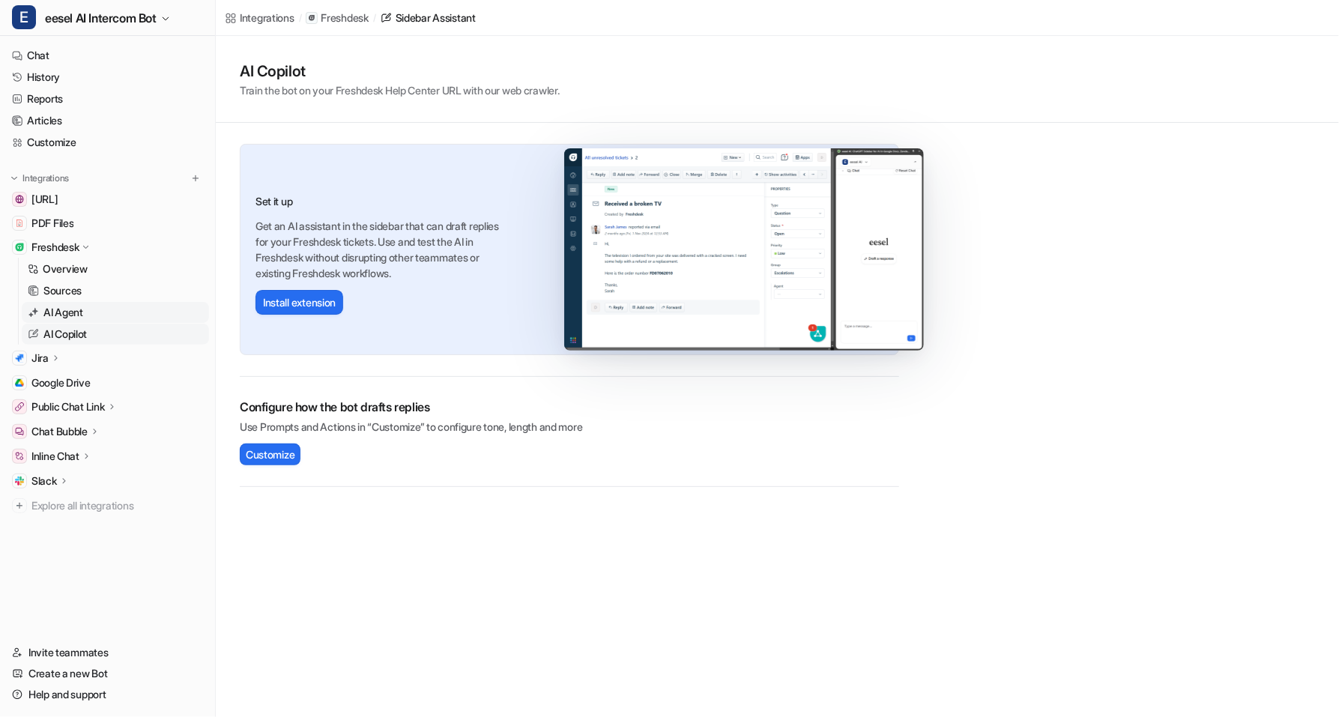
click at [50, 321] on link "AI Agent" at bounding box center [115, 312] width 187 height 21
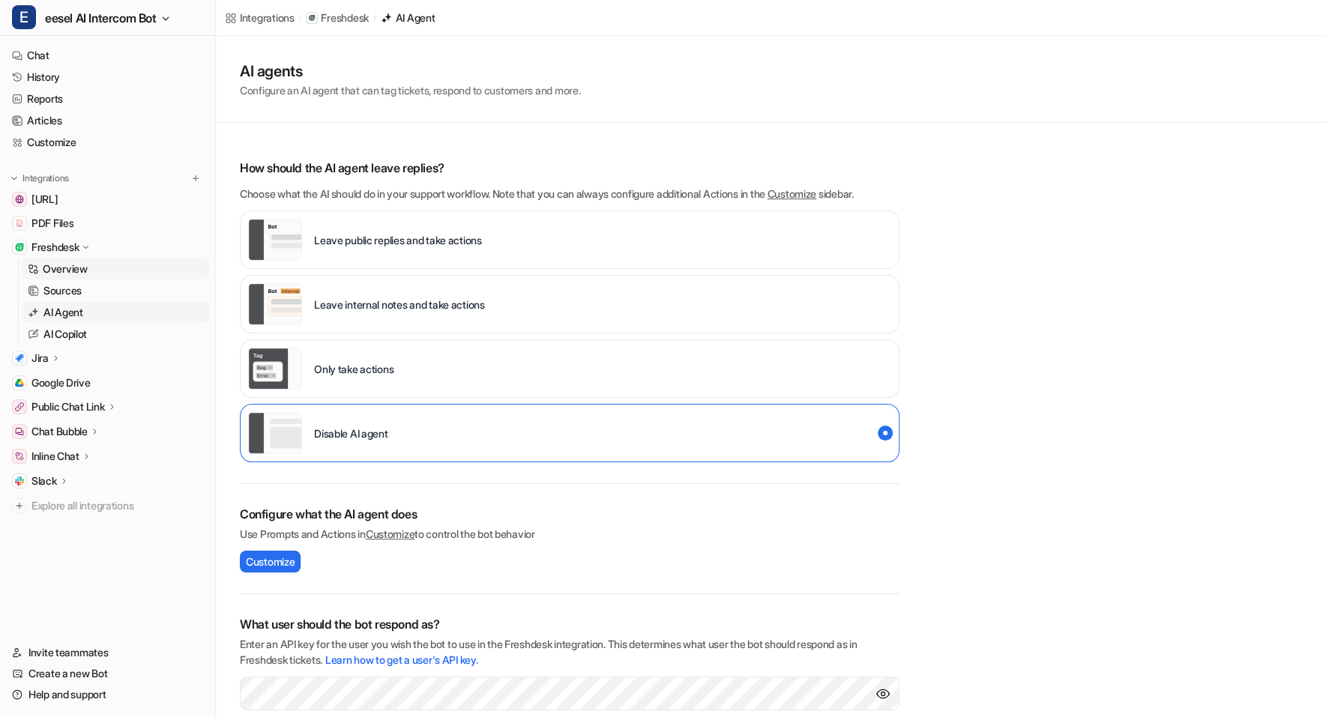
click at [115, 271] on link "Overview" at bounding box center [115, 269] width 187 height 21
